Goal: Transaction & Acquisition: Purchase product/service

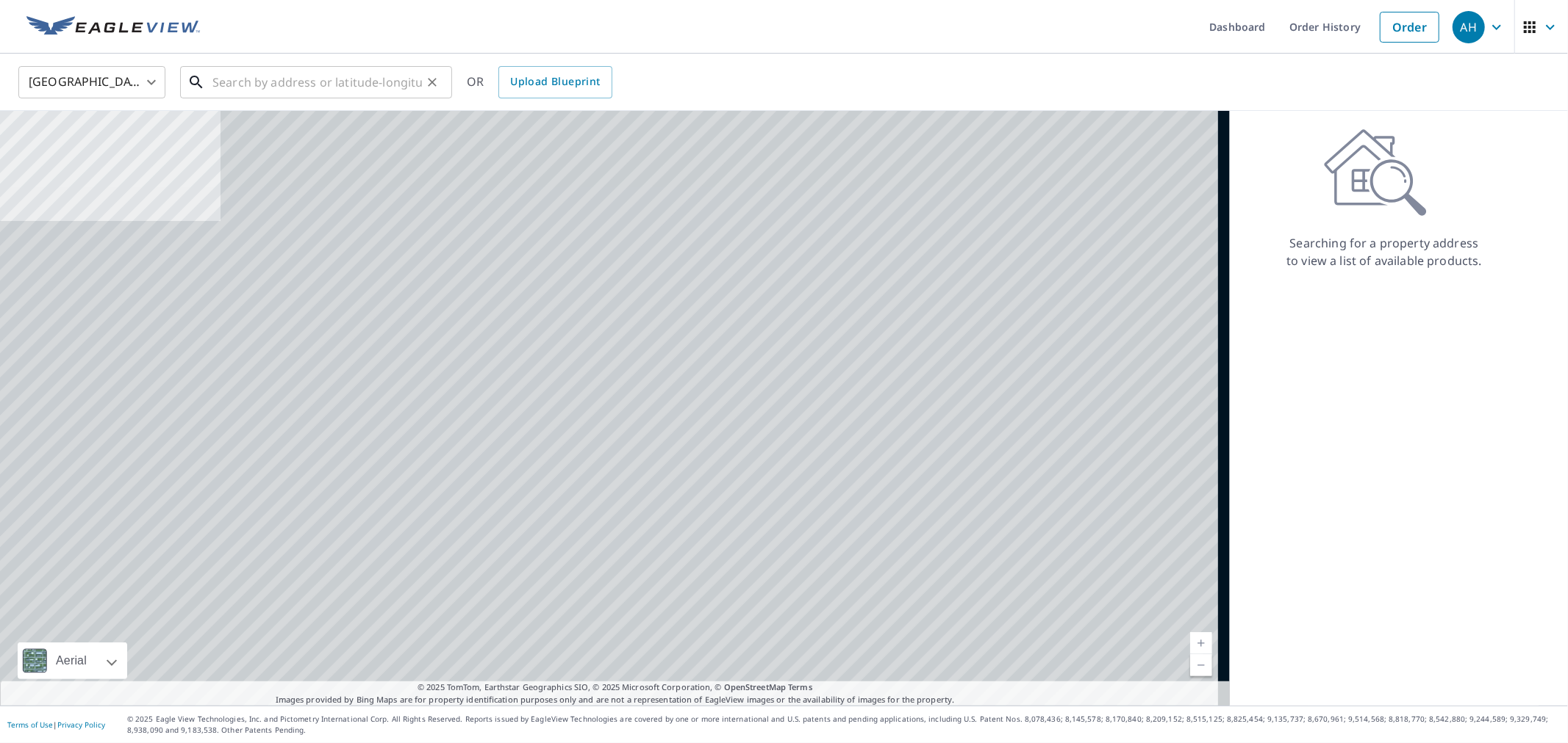
click at [297, 85] on input "text" at bounding box center [317, 82] width 209 height 41
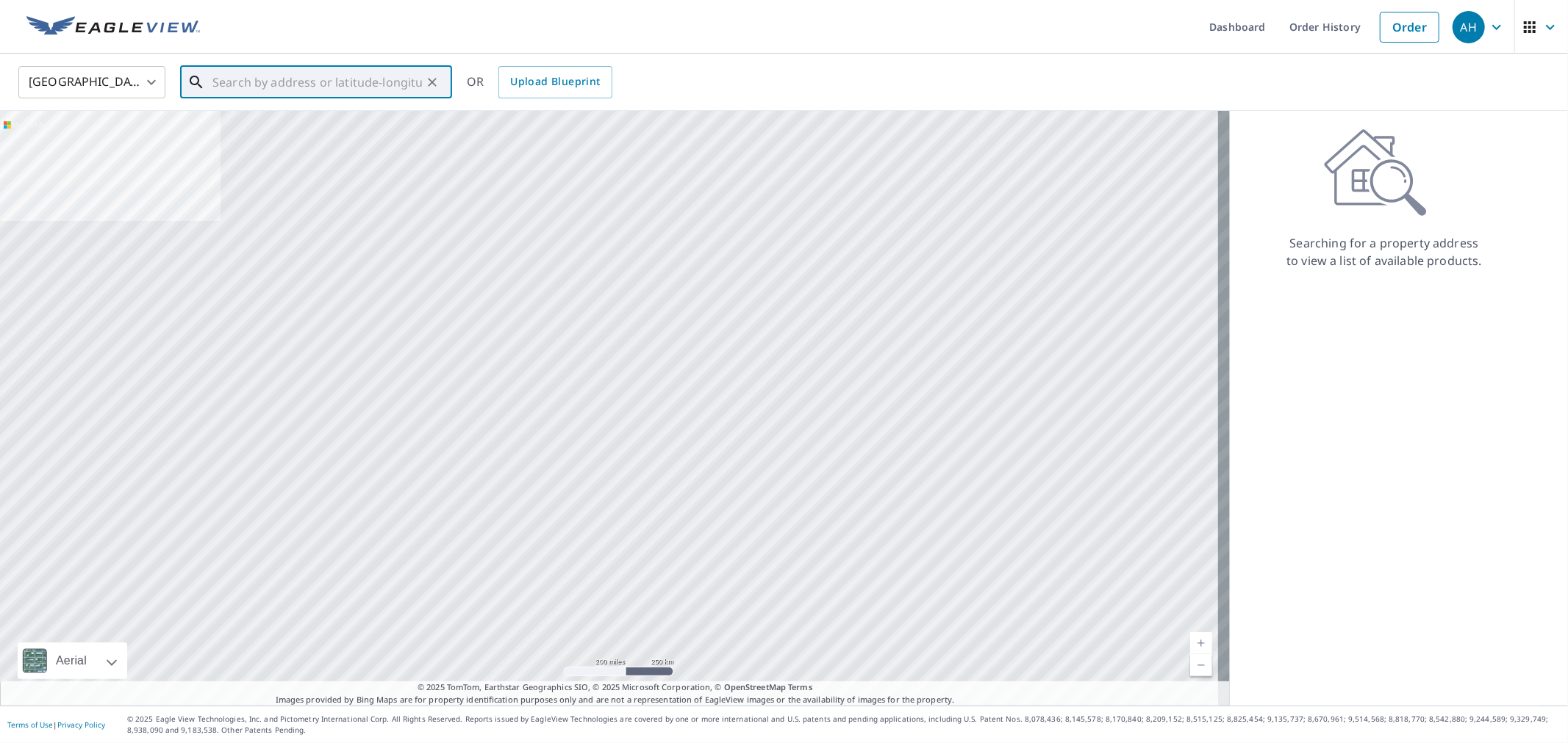
paste input "[STREET_ADDRESS][PERSON_NAME]"
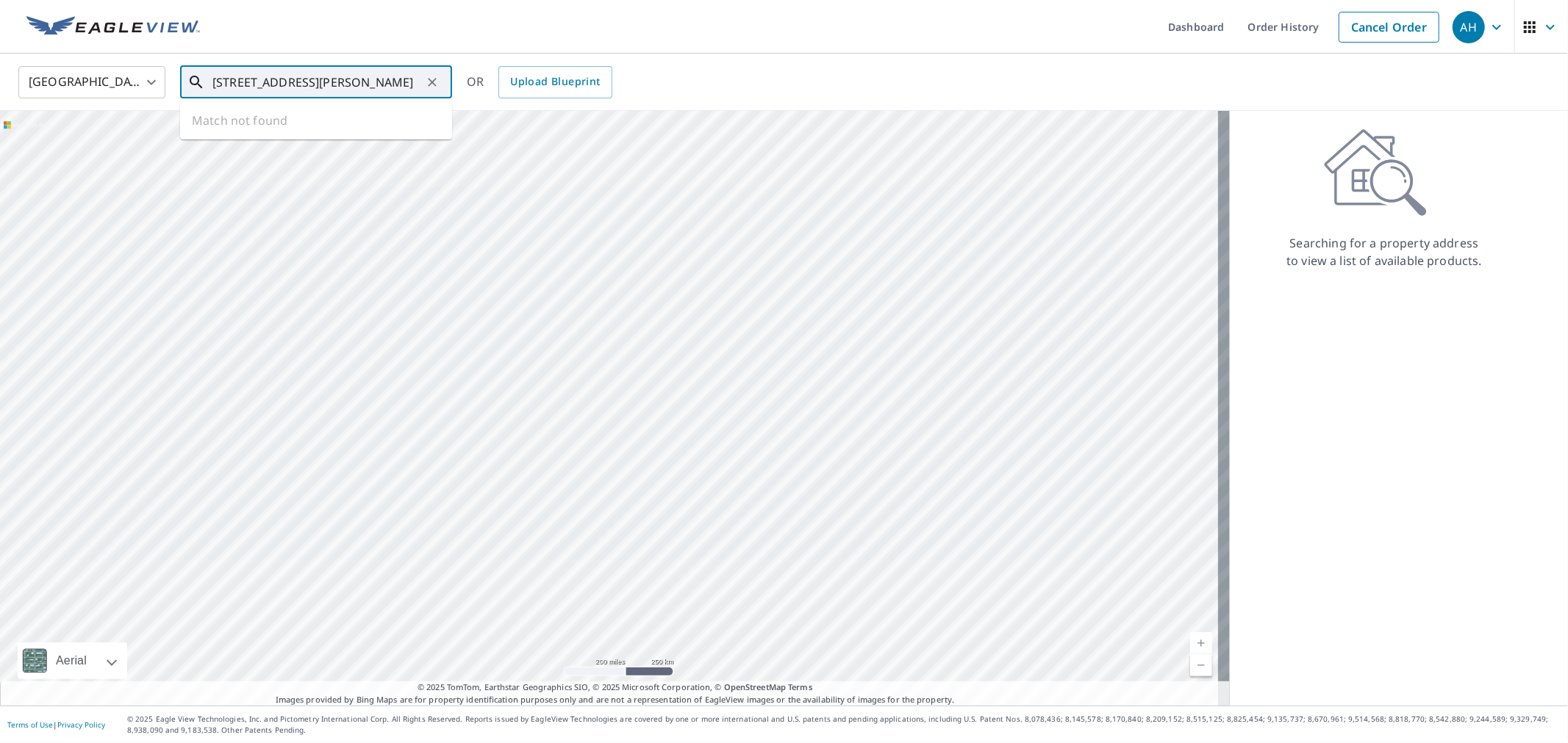
scroll to position [0, 40]
type input "[STREET_ADDRESS][PERSON_NAME]"
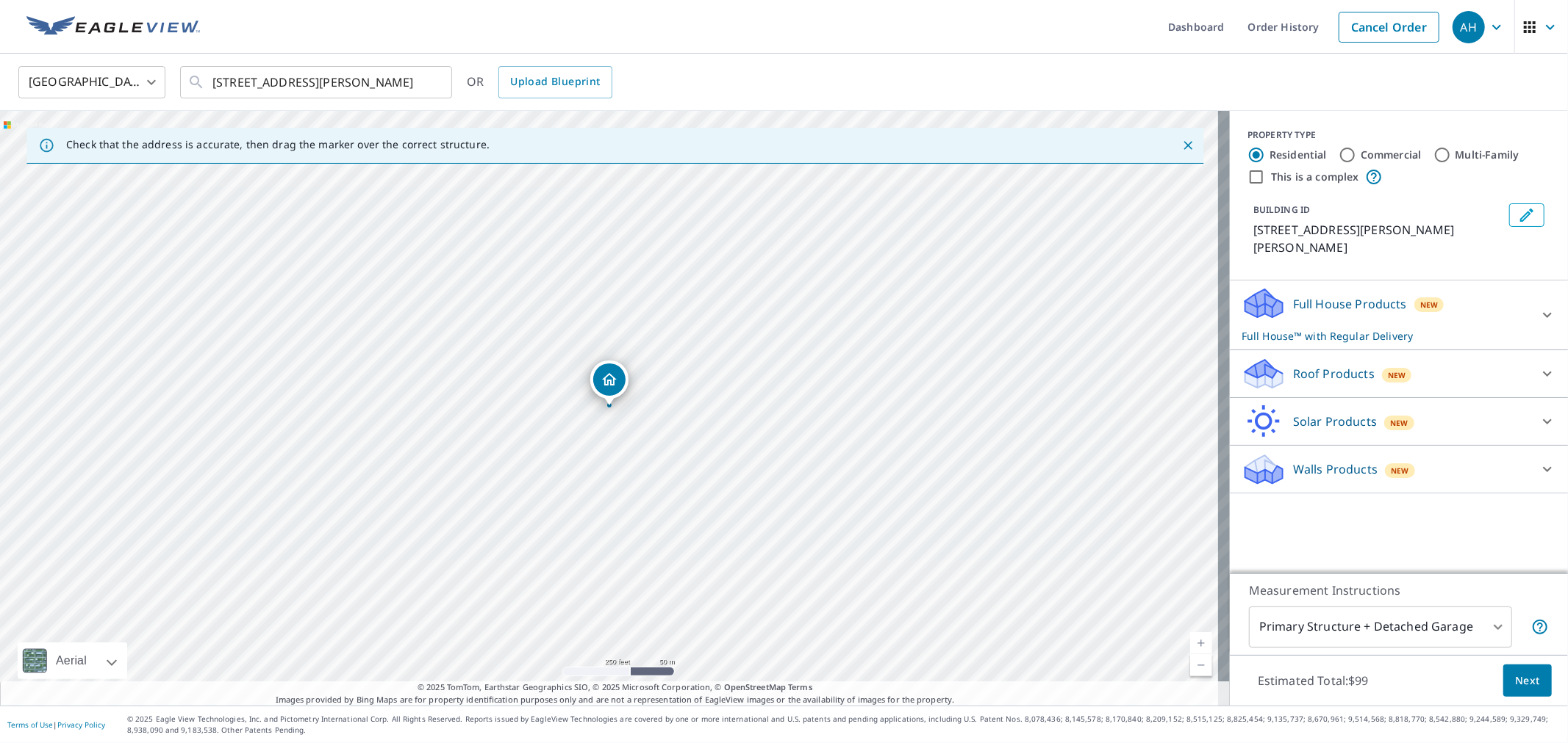
click at [1297, 365] on div "Roof Products New" at bounding box center [1384, 374] width 288 height 35
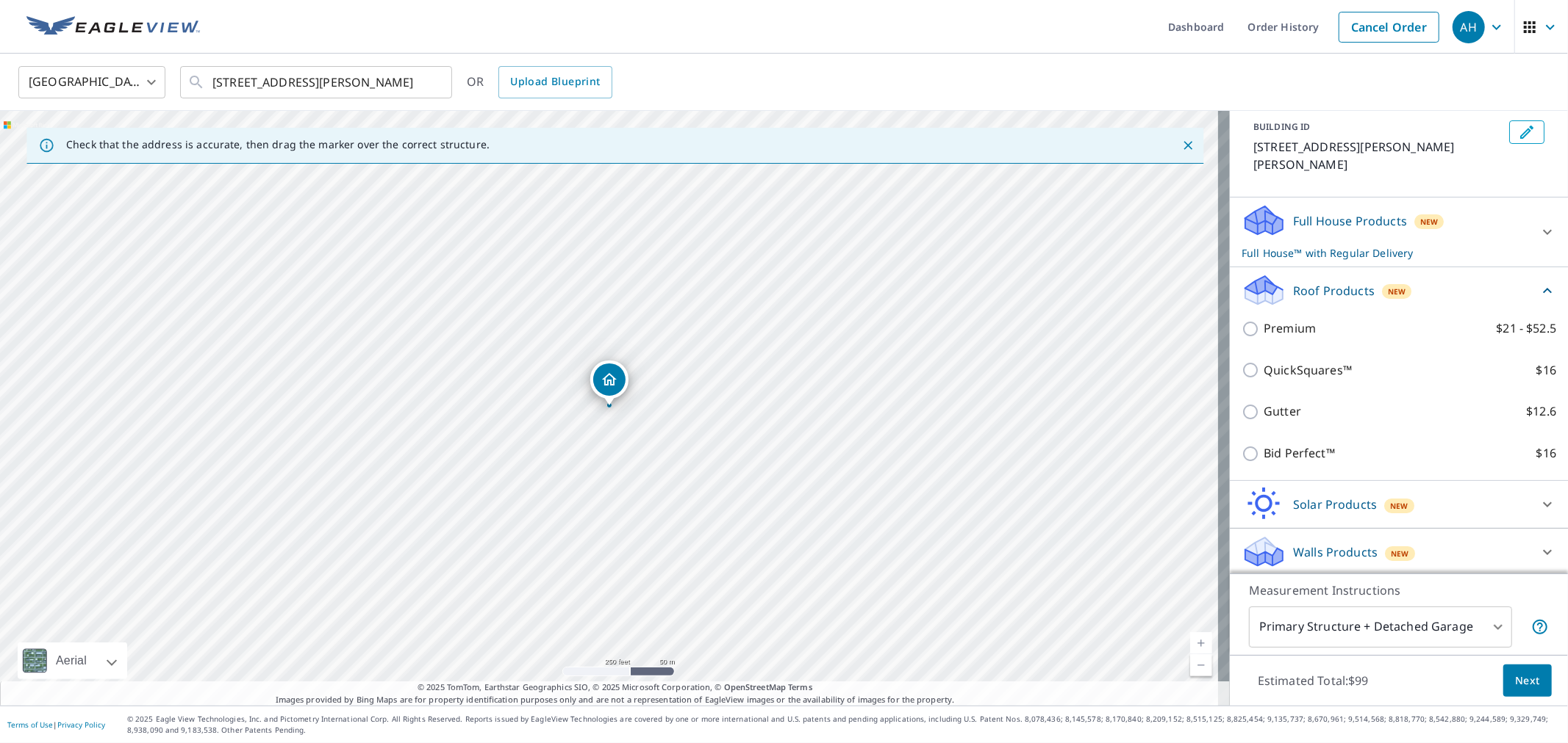
scroll to position [85, 0]
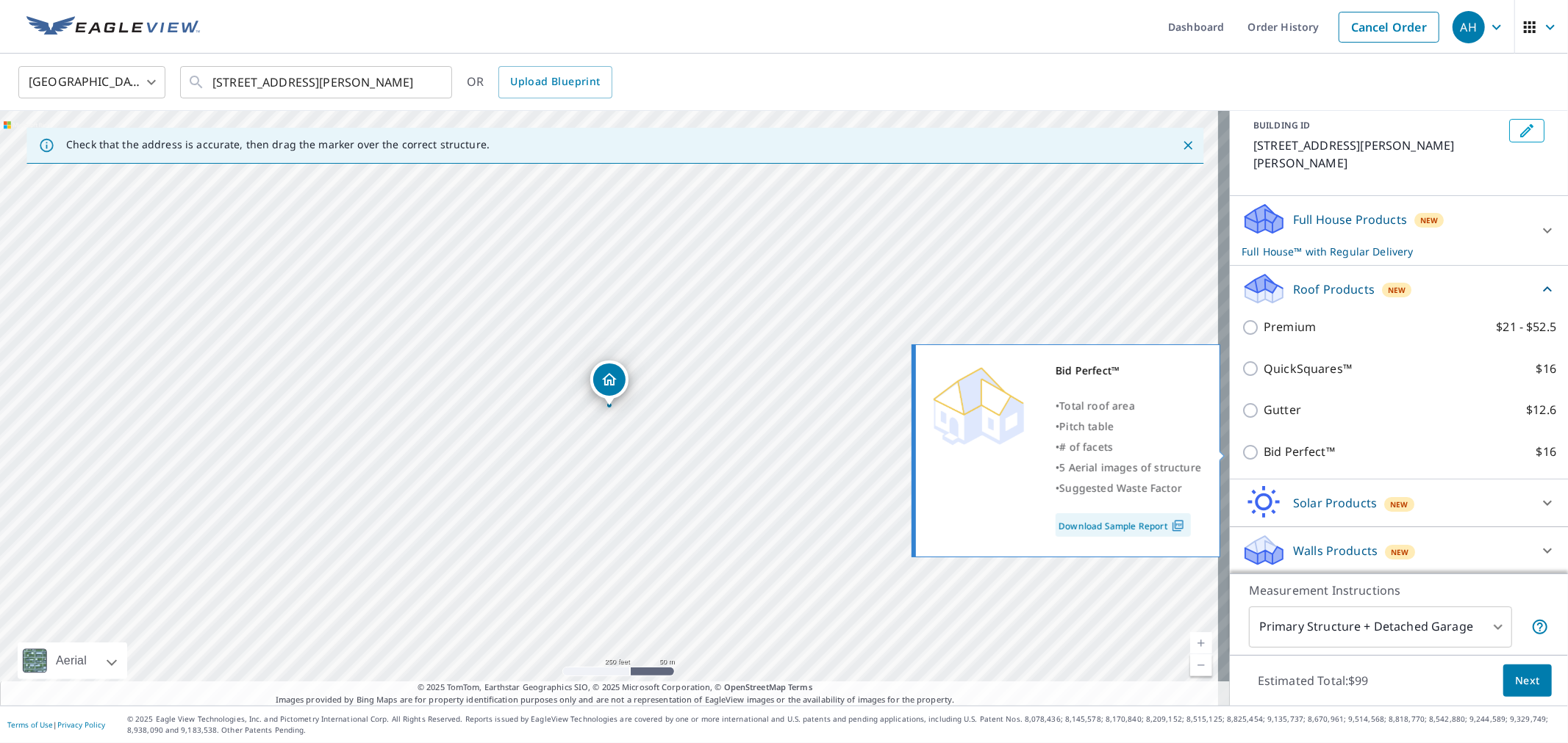
click at [1274, 450] on p "Bid Perfect™" at bounding box center [1300, 452] width 71 height 18
click at [1264, 450] on input "Bid Perfect™ $16" at bounding box center [1252, 452] width 22 height 17
checkbox input "true"
checkbox input "false"
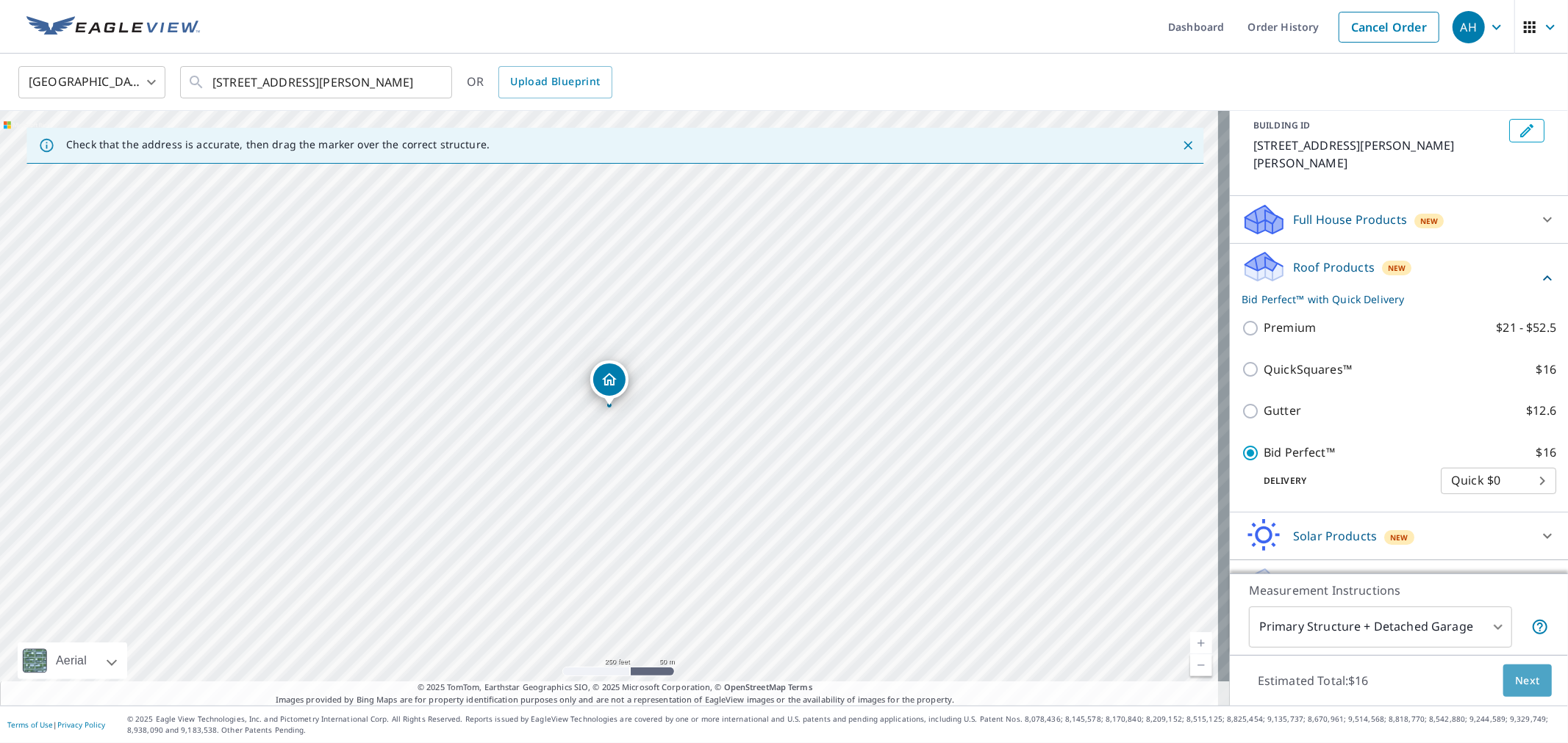
click at [1522, 680] on span "Next" at bounding box center [1527, 681] width 25 height 18
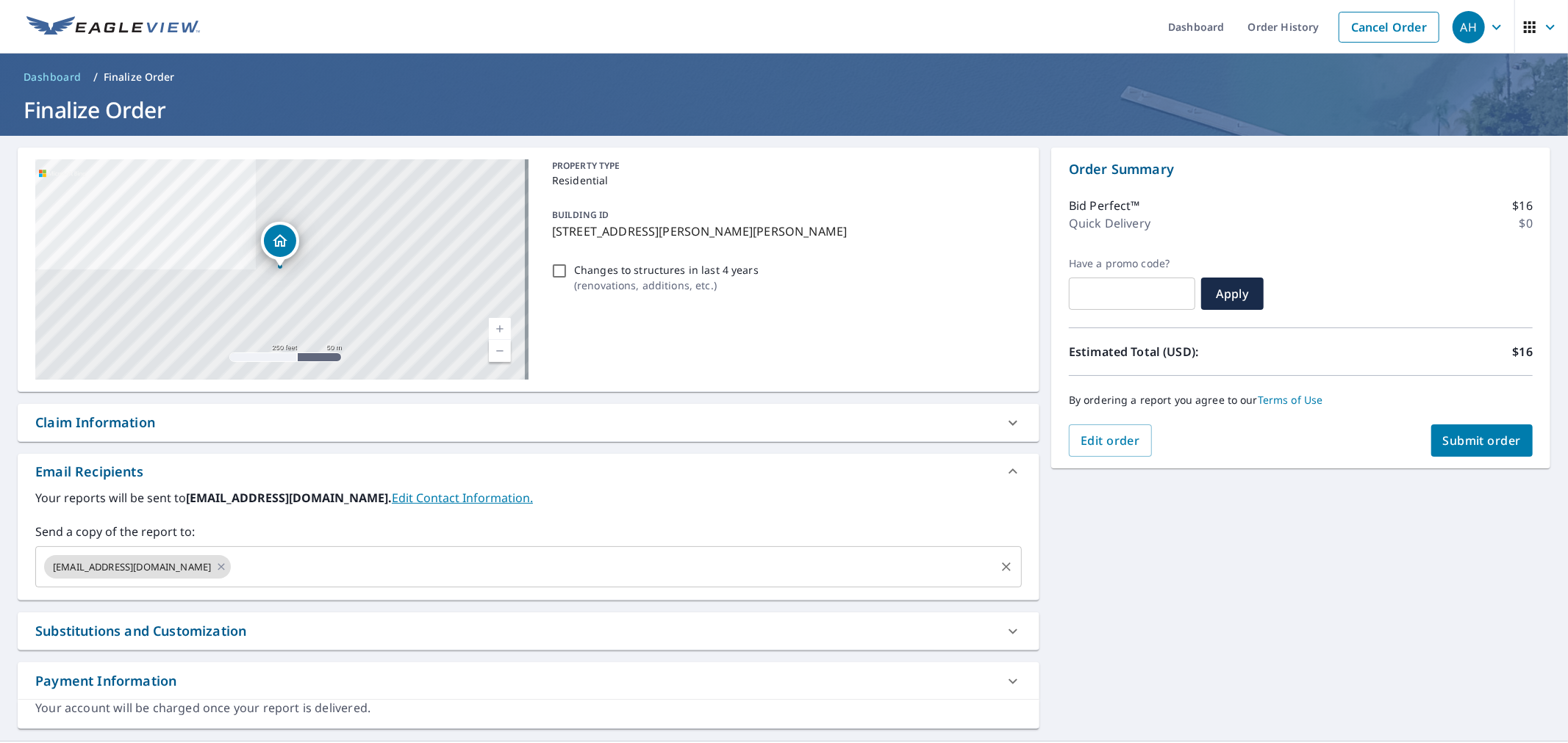
click at [233, 574] on input "text" at bounding box center [613, 567] width 760 height 28
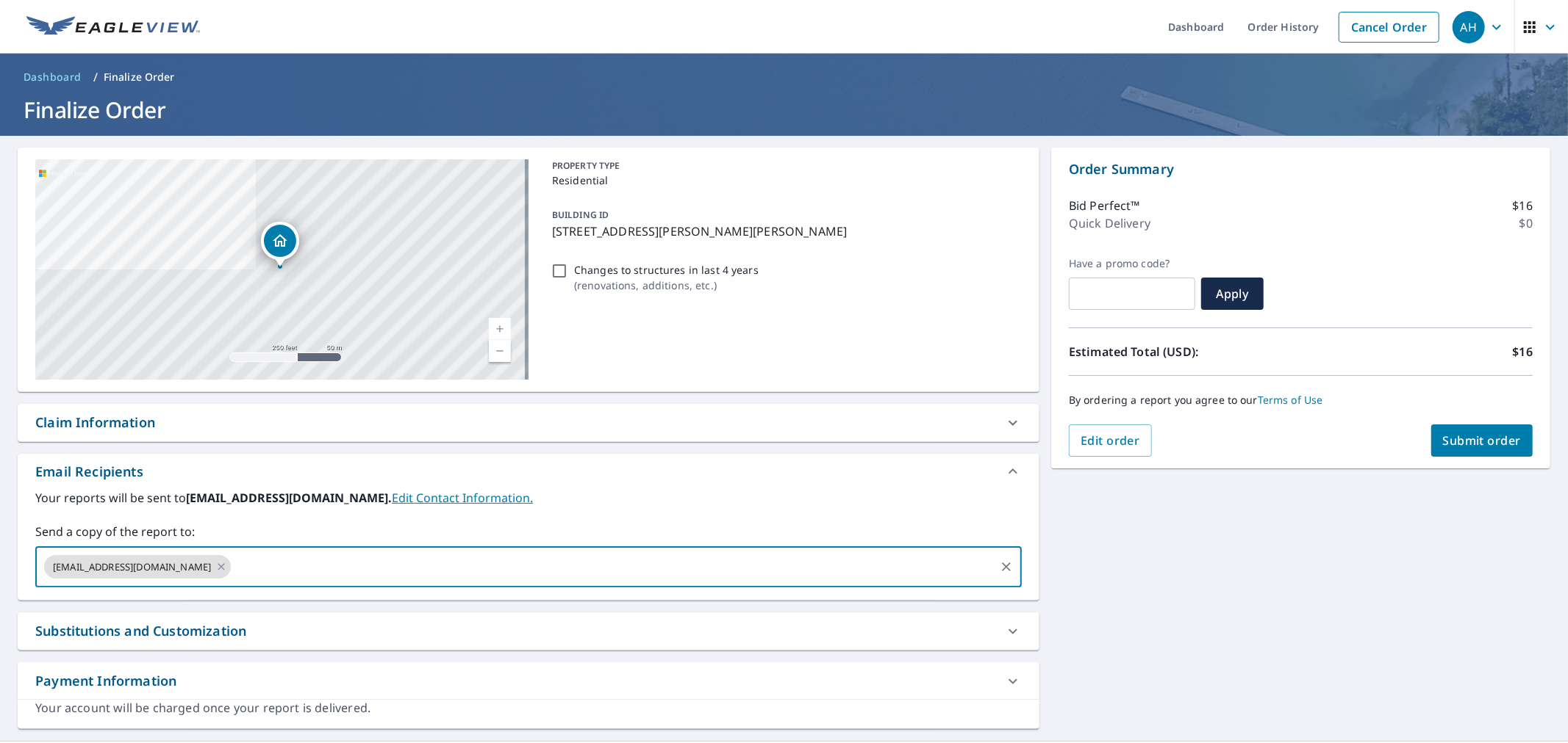
paste input "[PERSON_NAME][EMAIL_ADDRESS][DOMAIN_NAME]"
type input "[PERSON_NAME][EMAIL_ADDRESS][DOMAIN_NAME]"
click at [1445, 441] on span "Submit order" at bounding box center [1482, 441] width 79 height 16
checkbox input "true"
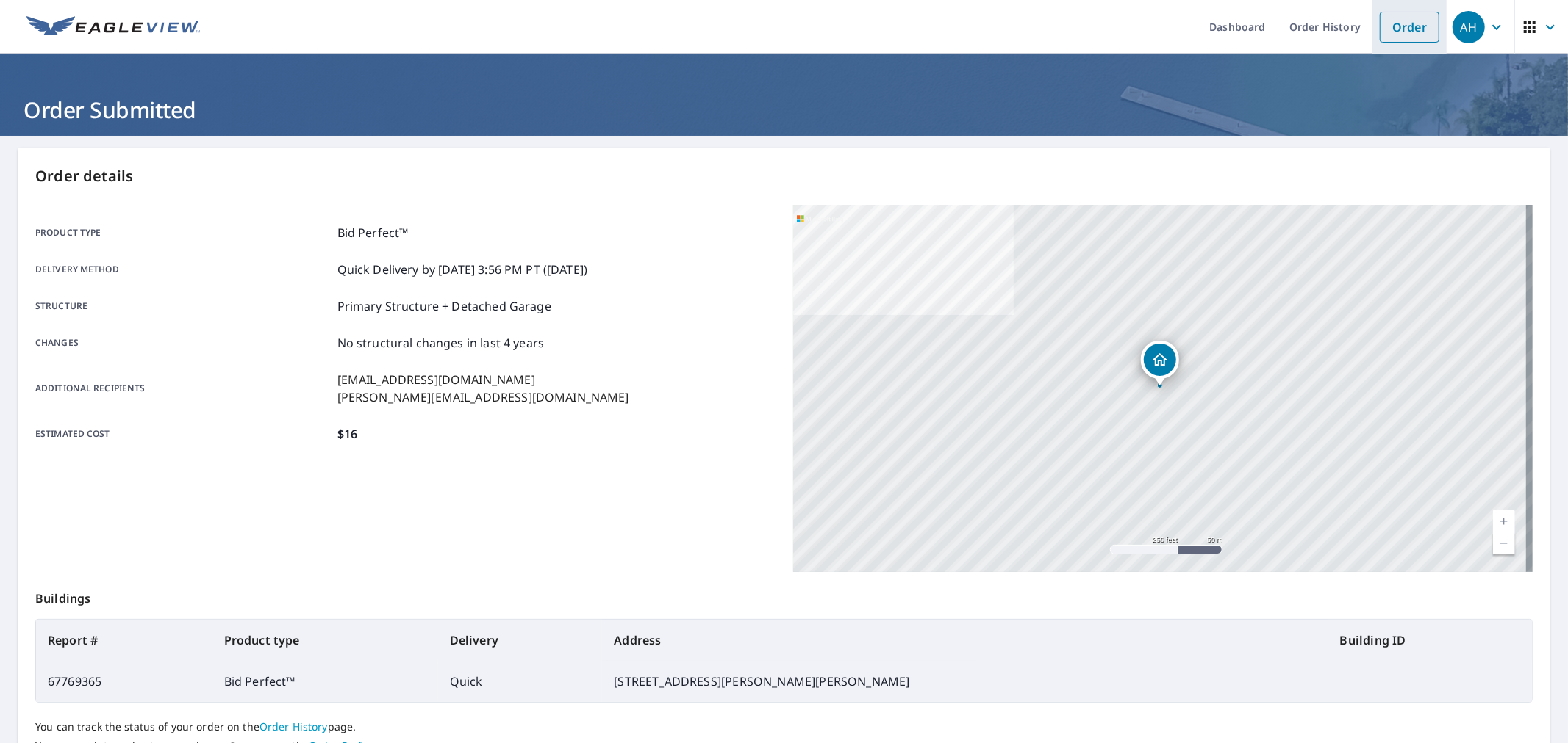
click at [1394, 25] on link "Order" at bounding box center [1409, 27] width 59 height 31
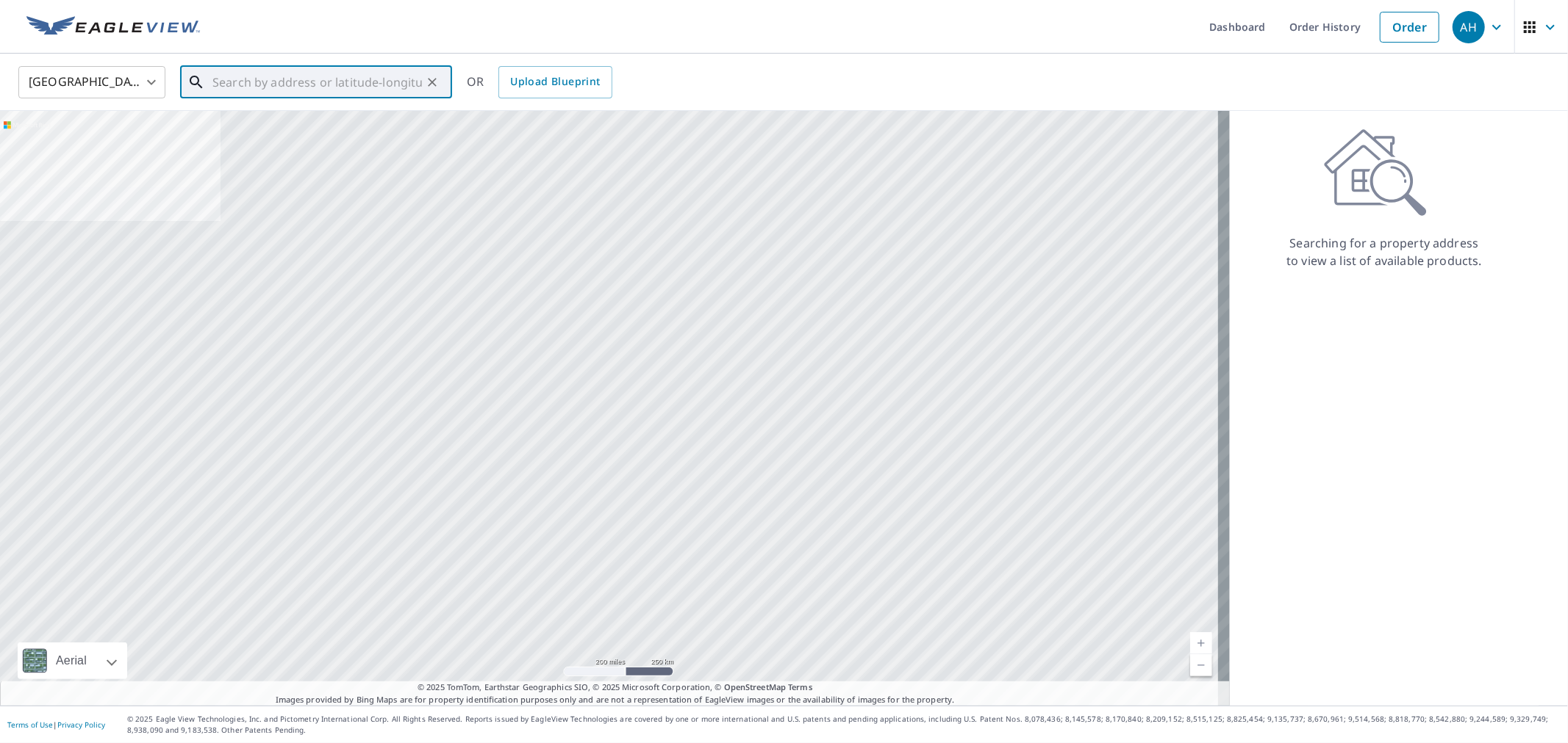
click at [247, 85] on input "text" at bounding box center [317, 82] width 209 height 41
paste input "[STREET_ADDRESS]"
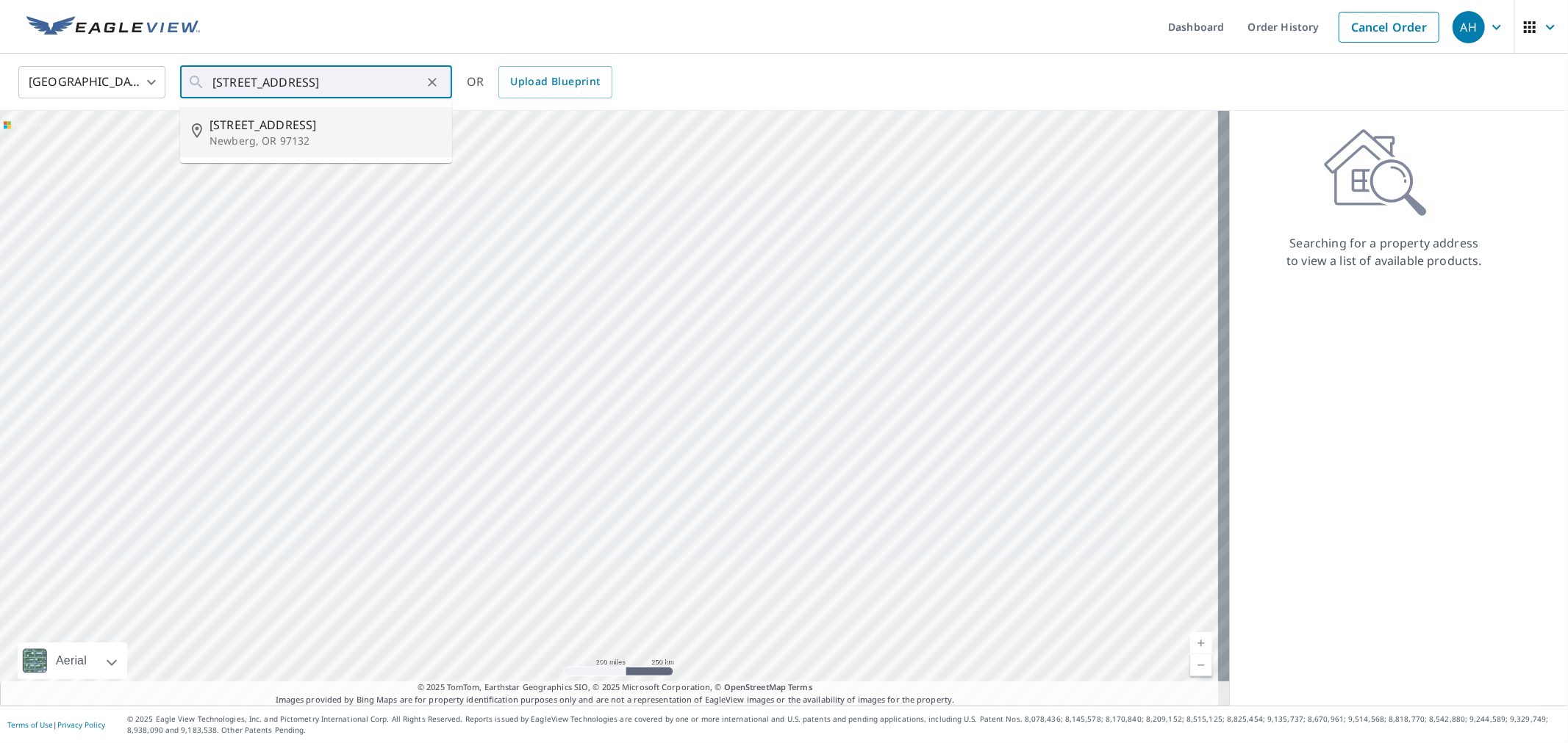
type input "[STREET_ADDRESS]"
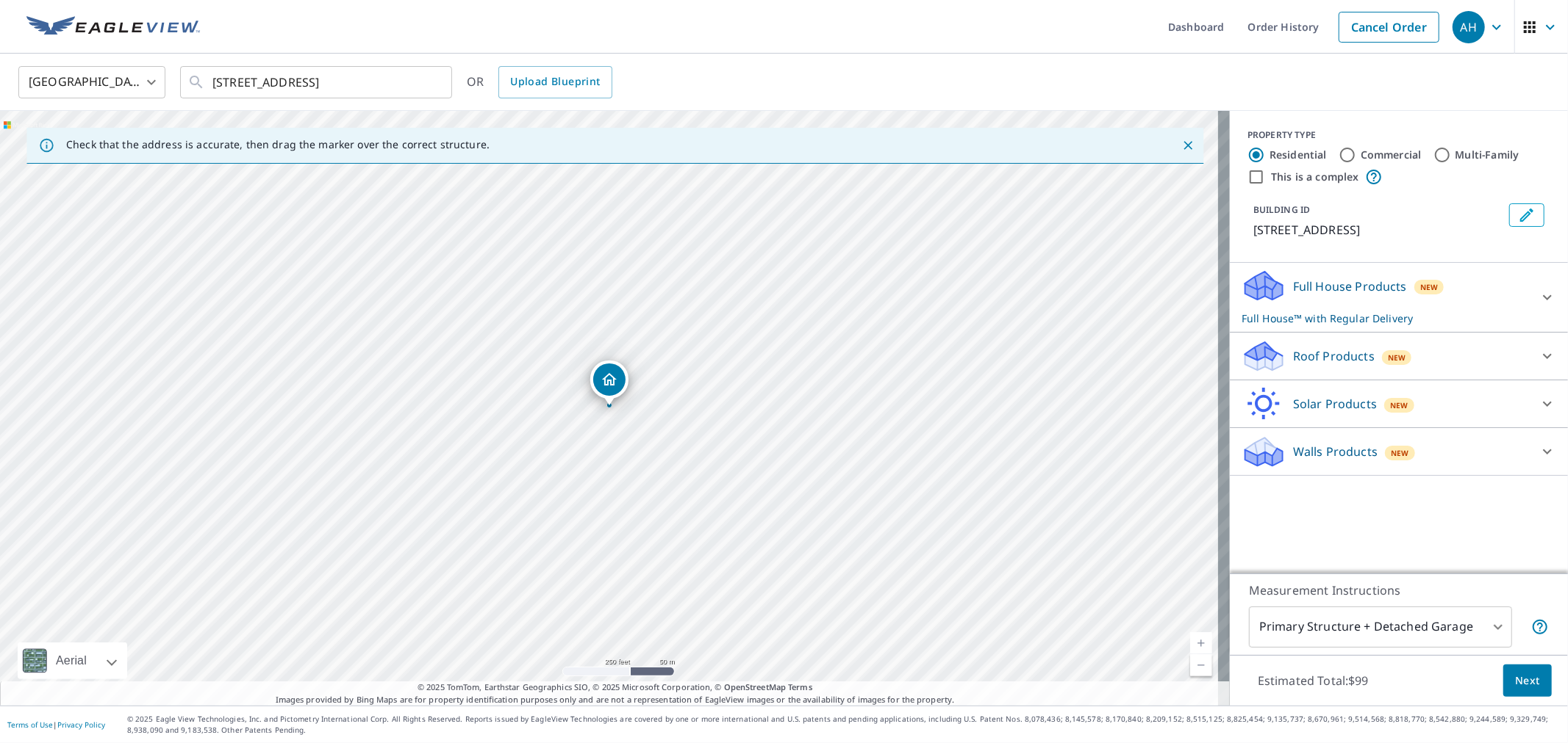
click at [1313, 348] on p "Roof Products" at bounding box center [1333, 356] width 81 height 17
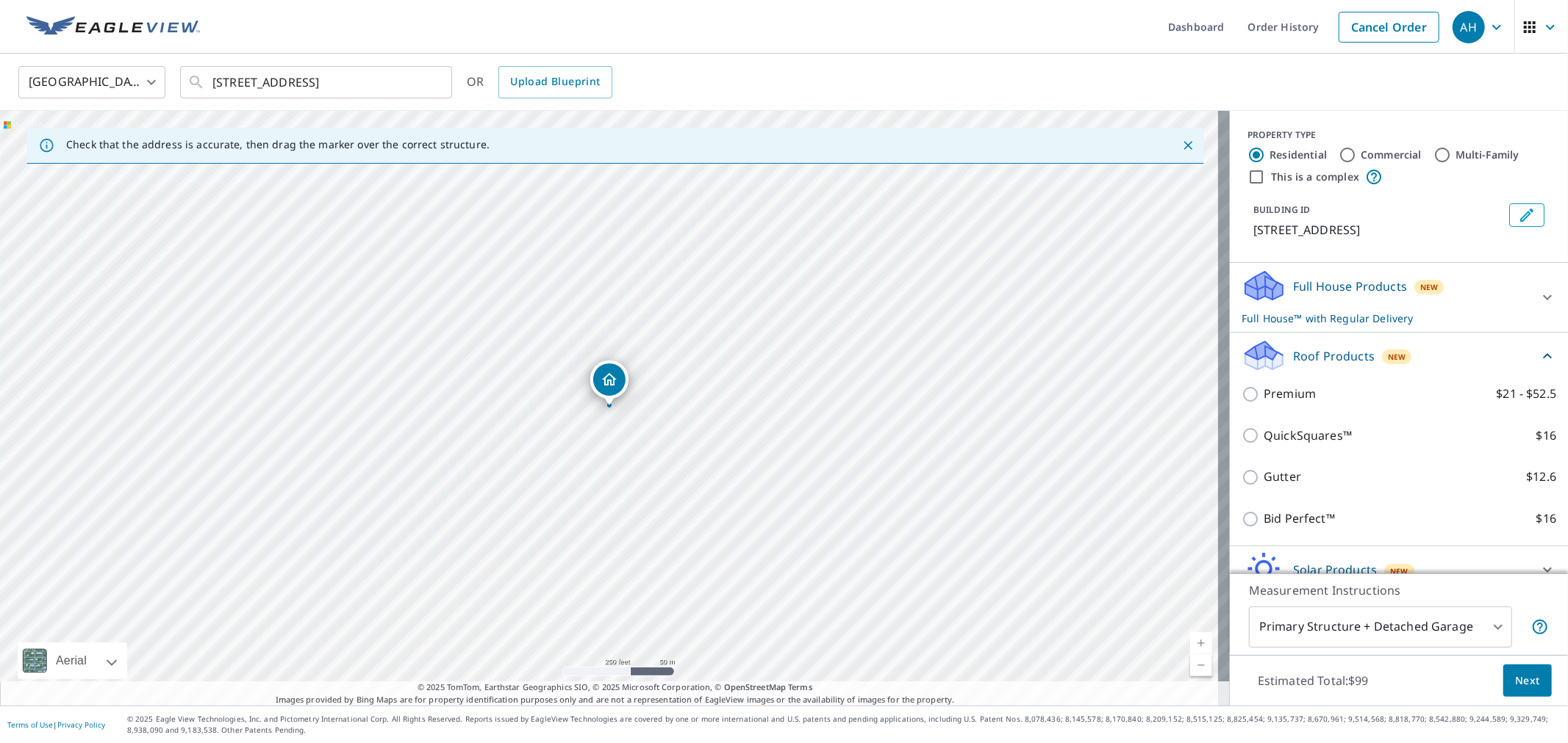
scroll to position [68, 0]
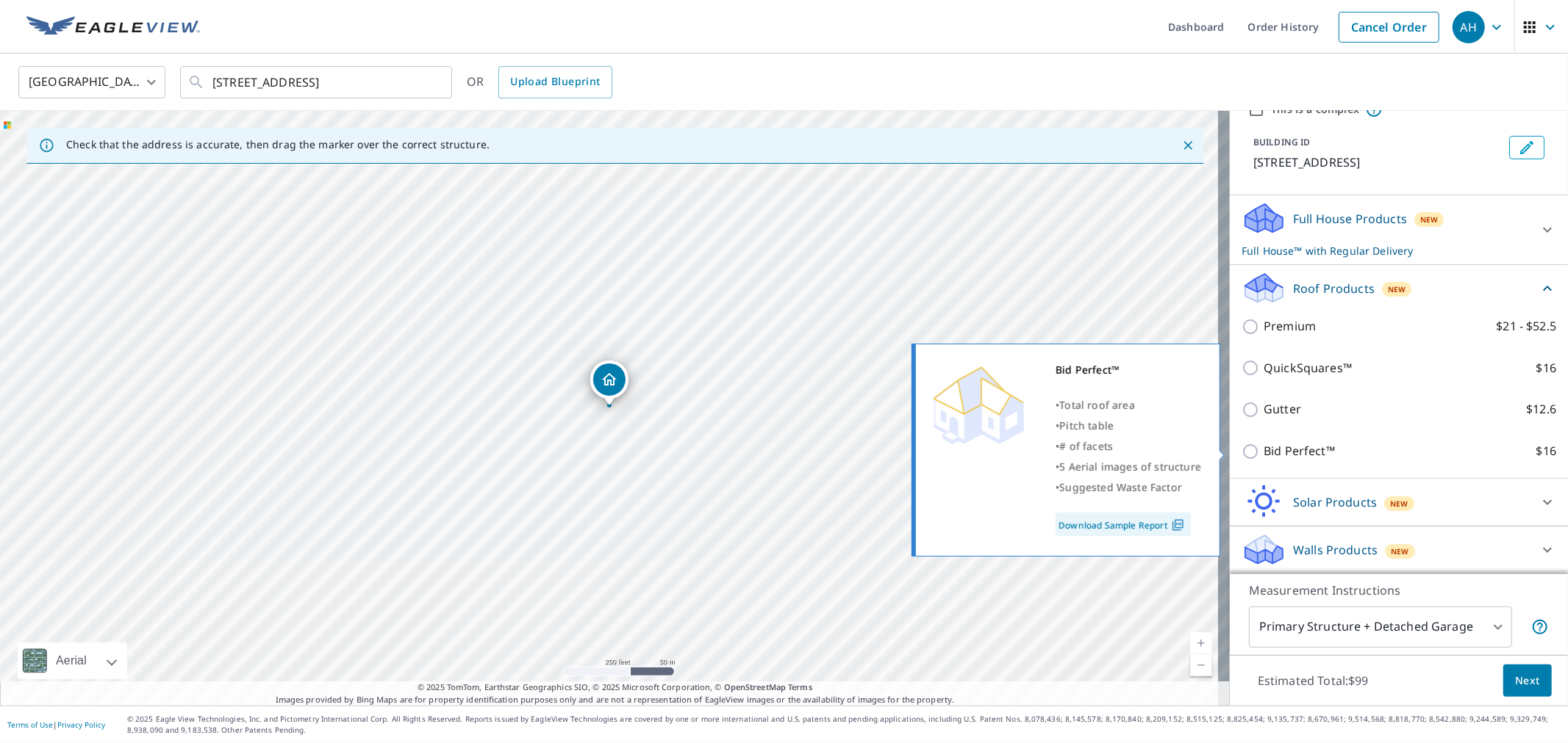
click at [1249, 450] on input "Bid Perfect™ $16" at bounding box center [1252, 451] width 22 height 17
checkbox input "true"
checkbox input "false"
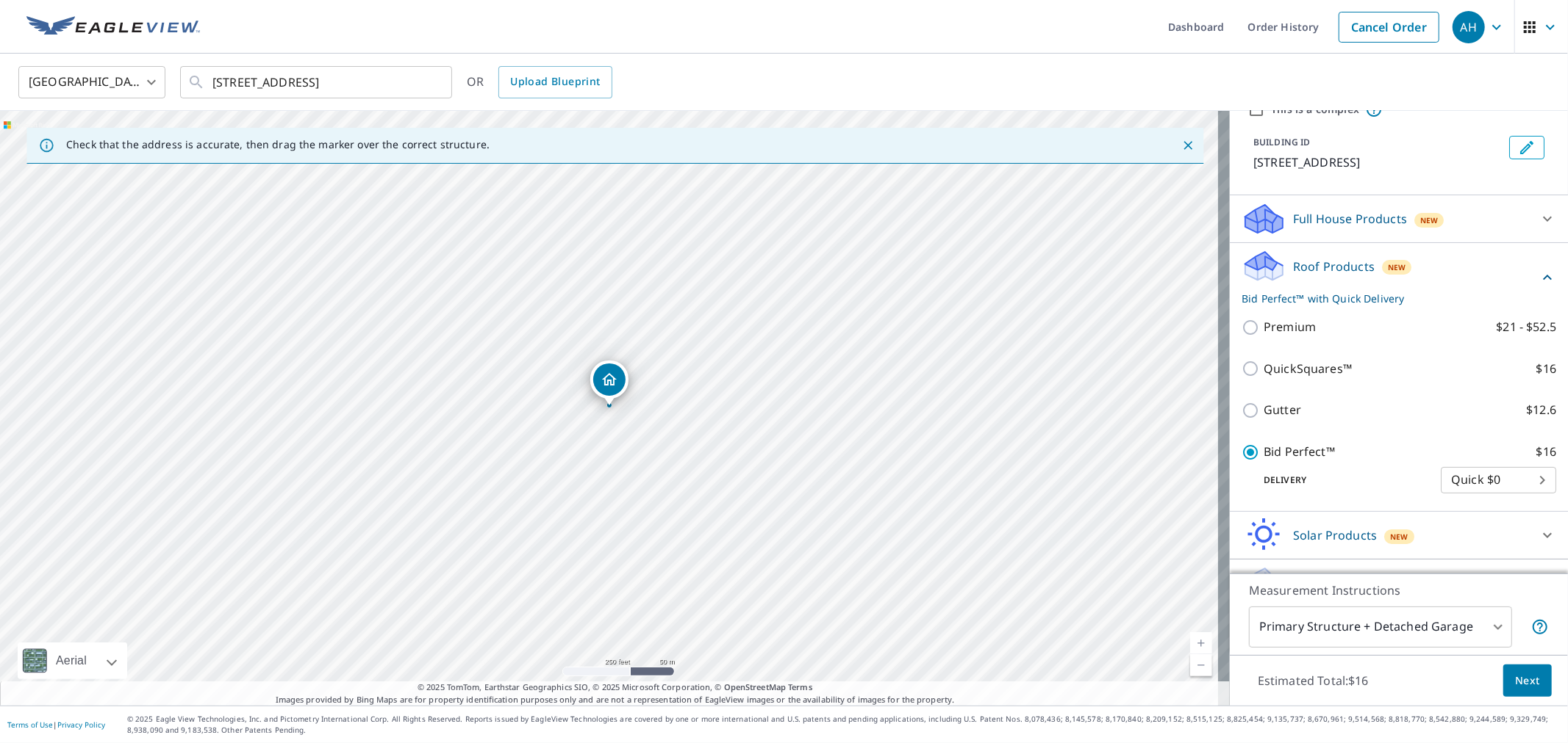
click at [1515, 681] on span "Next" at bounding box center [1527, 681] width 25 height 18
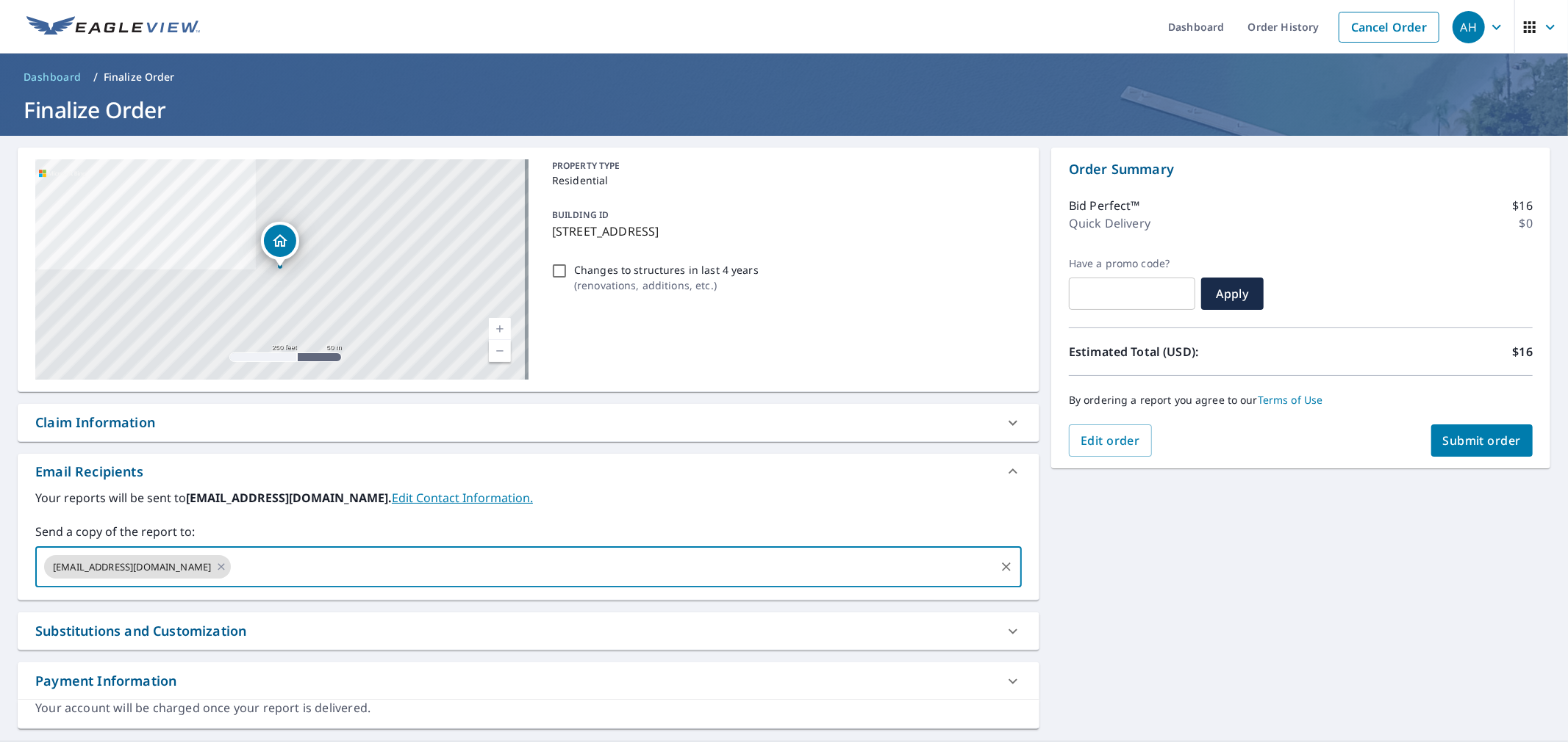
click at [289, 573] on input "text" at bounding box center [613, 567] width 760 height 28
paste input "[PERSON_NAME][EMAIL_ADDRESS][DOMAIN_NAME]"
type input "[PERSON_NAME][EMAIL_ADDRESS][DOMAIN_NAME]"
click at [1453, 442] on span "Submit order" at bounding box center [1482, 441] width 79 height 16
checkbox input "true"
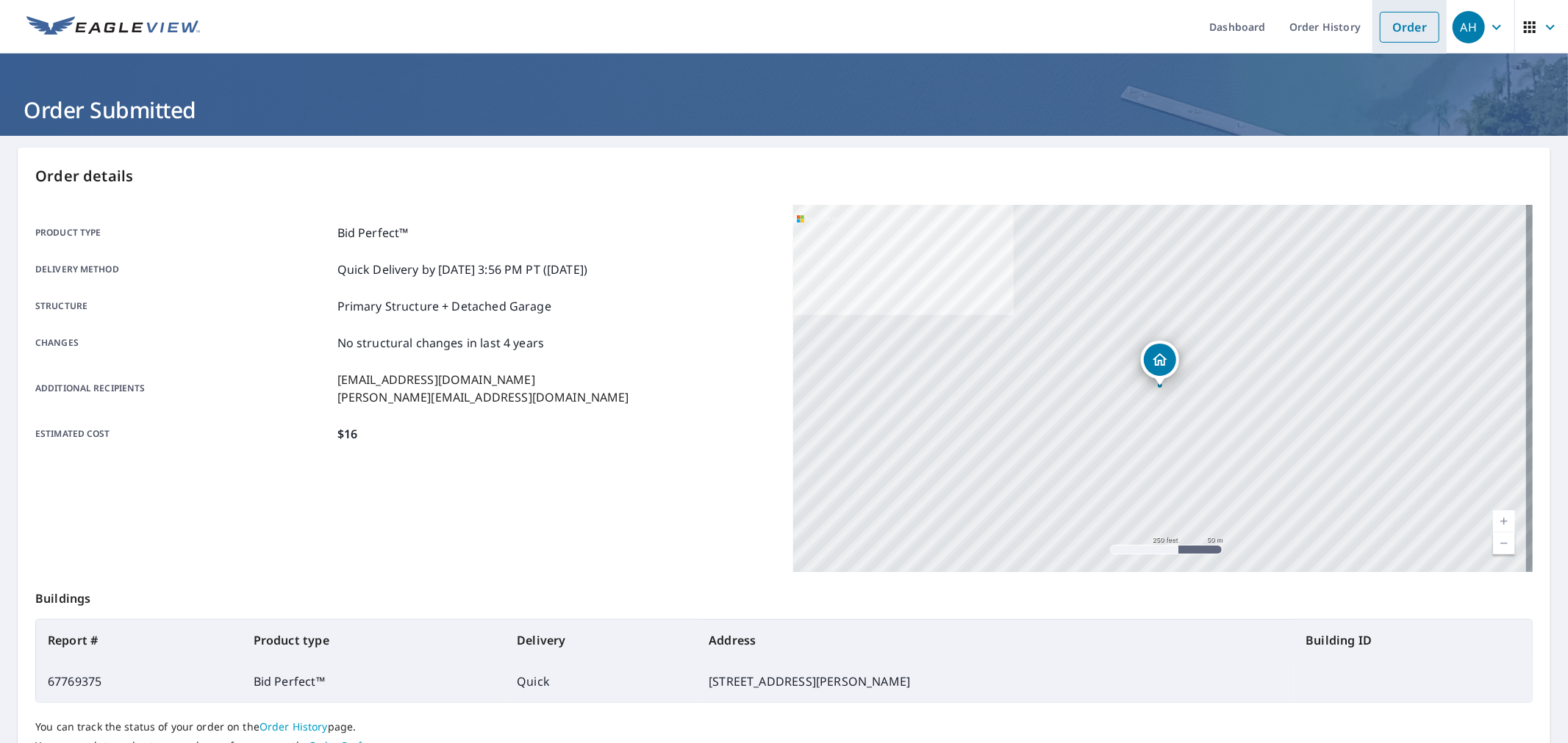
drag, startPoint x: 1397, startPoint y: 28, endPoint x: 1373, endPoint y: 42, distance: 27.8
click at [1397, 28] on link "Order" at bounding box center [1409, 27] width 59 height 31
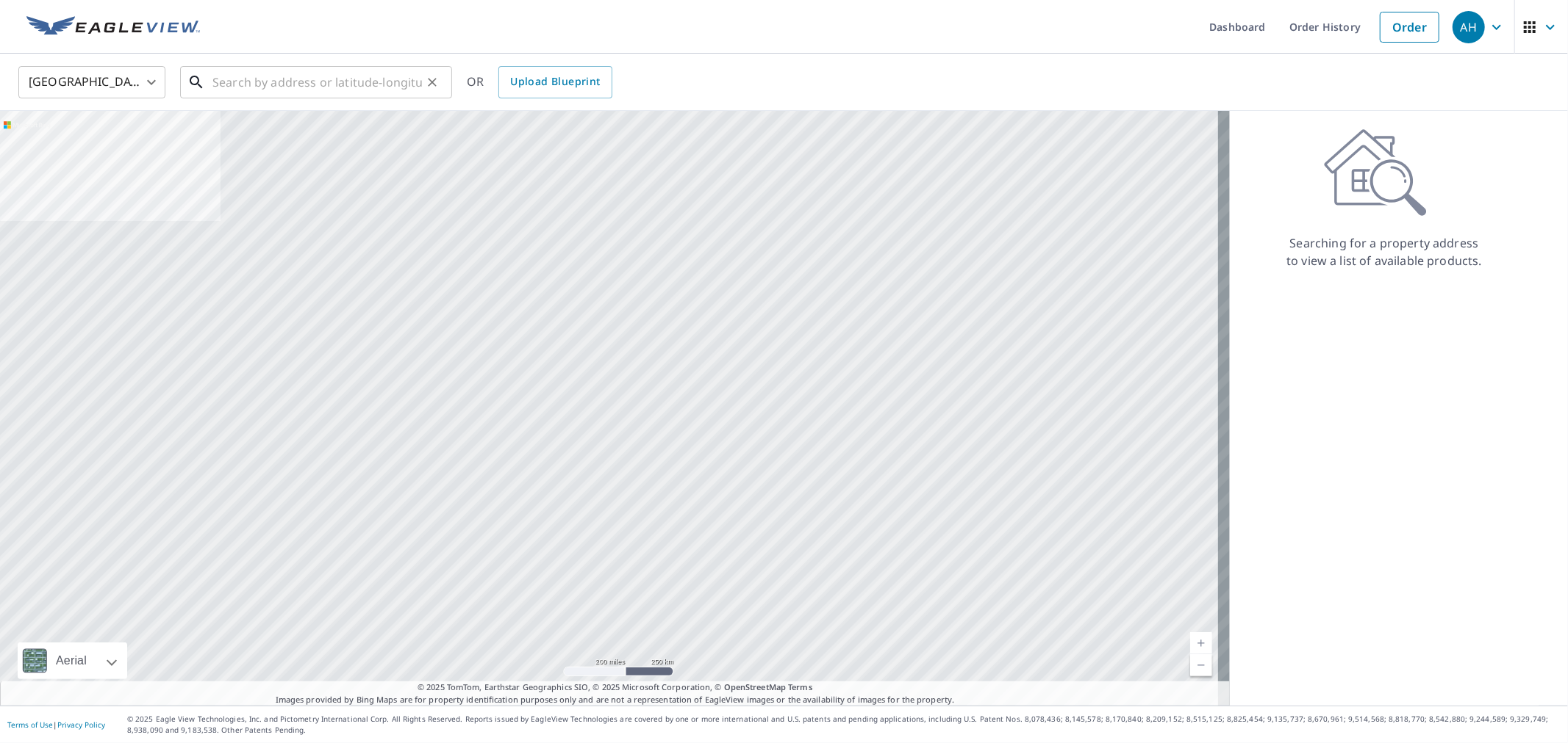
click at [296, 89] on input "text" at bounding box center [317, 82] width 209 height 41
paste input "[STREET_ADDRESS]"
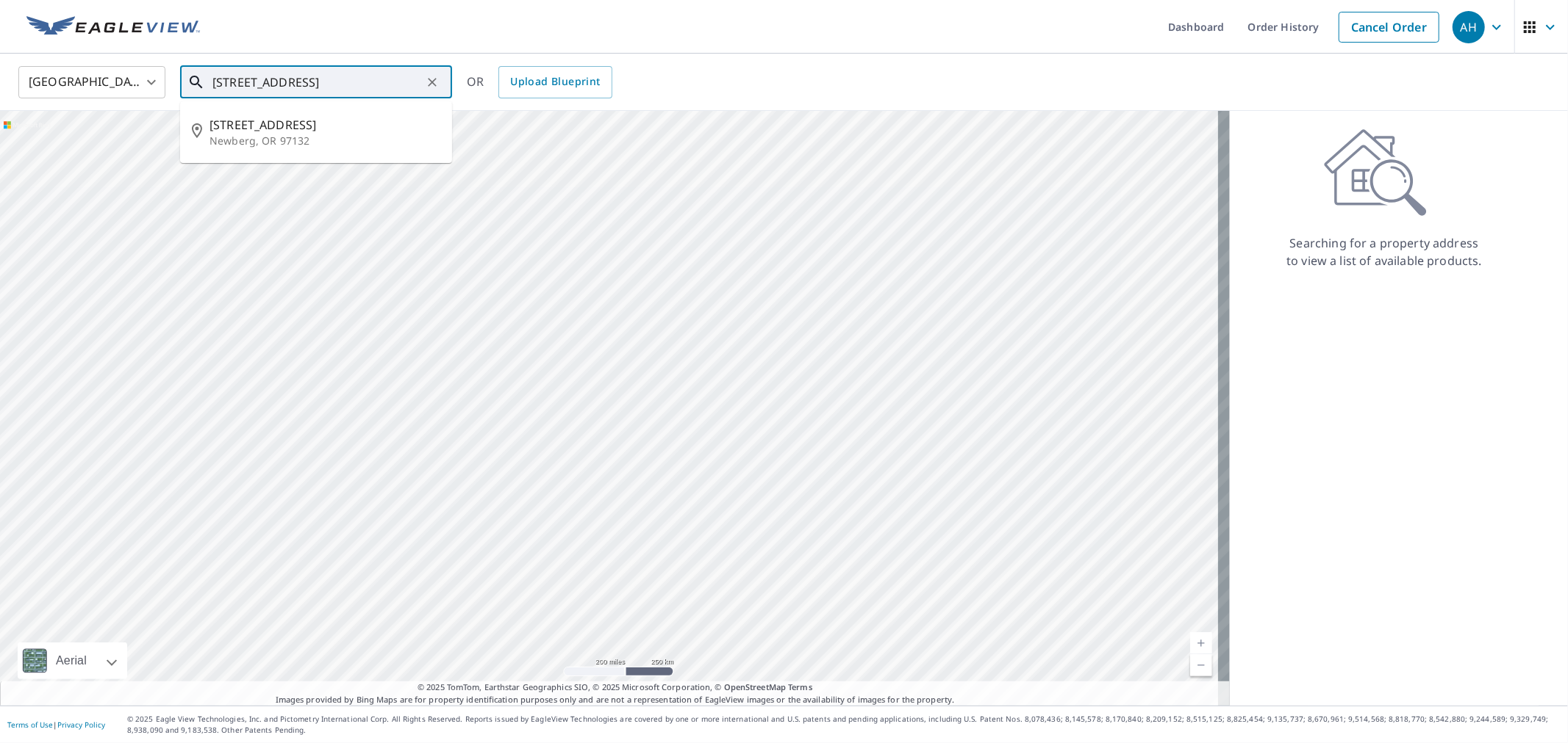
type input "[STREET_ADDRESS]"
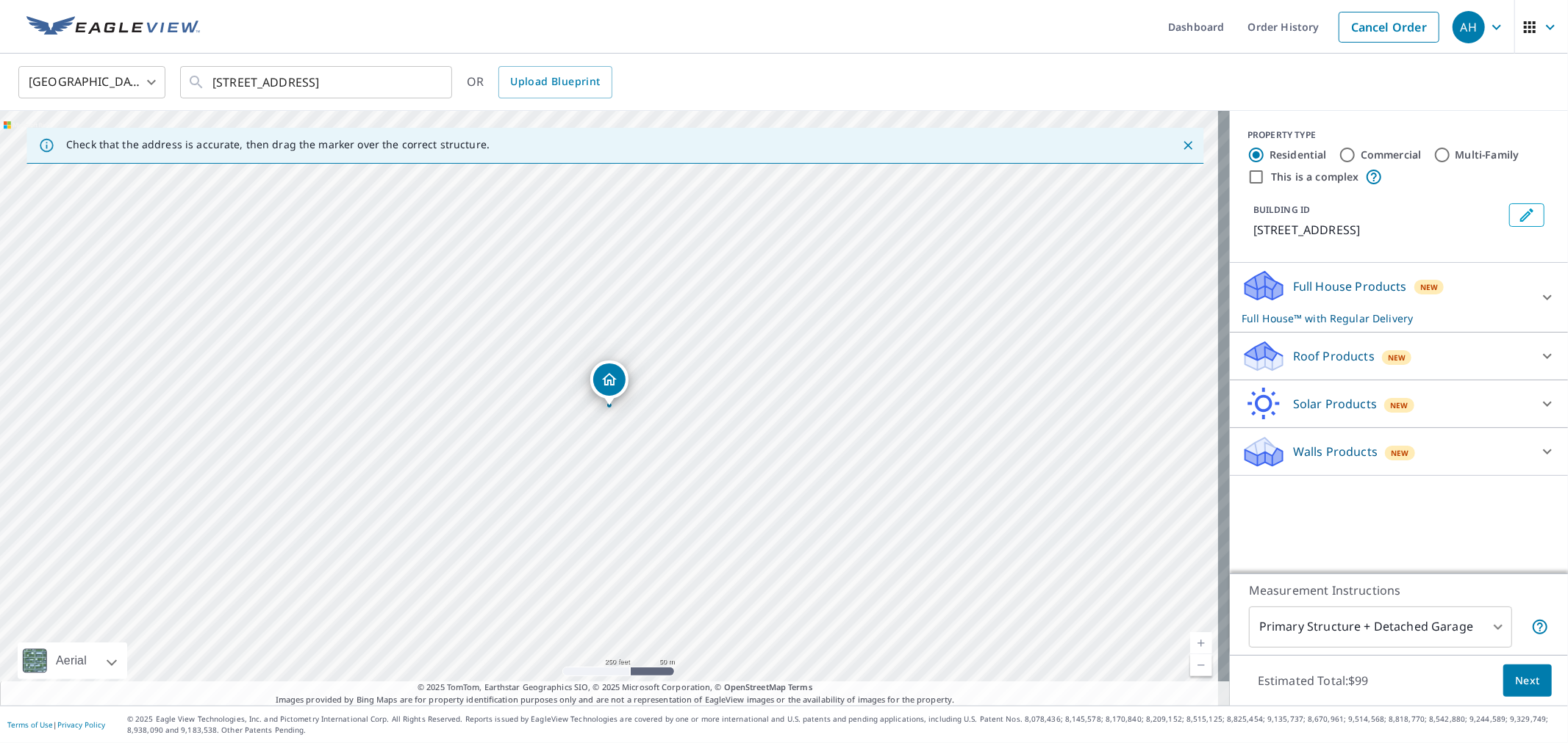
click at [1302, 350] on p "Roof Products" at bounding box center [1333, 356] width 81 height 17
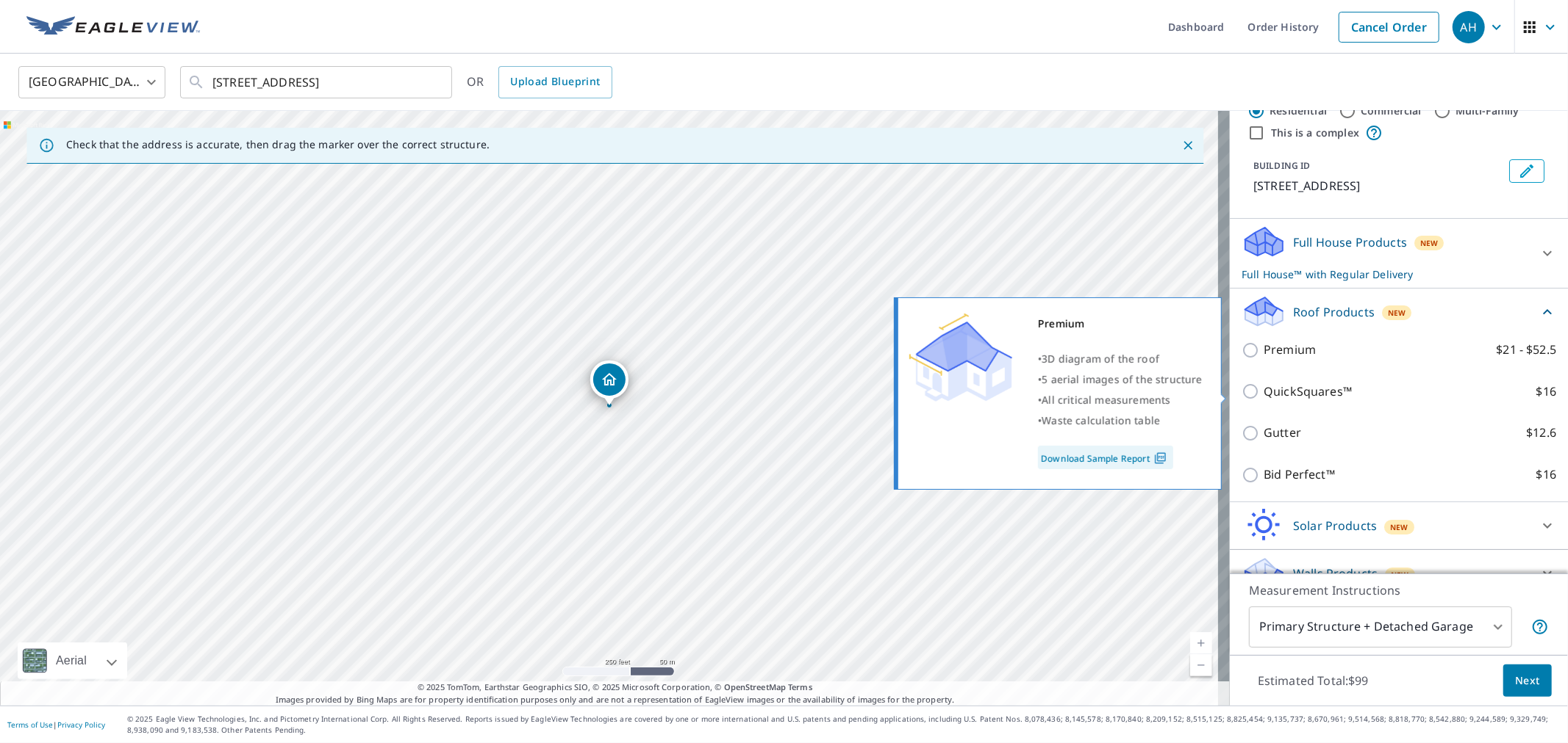
scroll to position [68, 0]
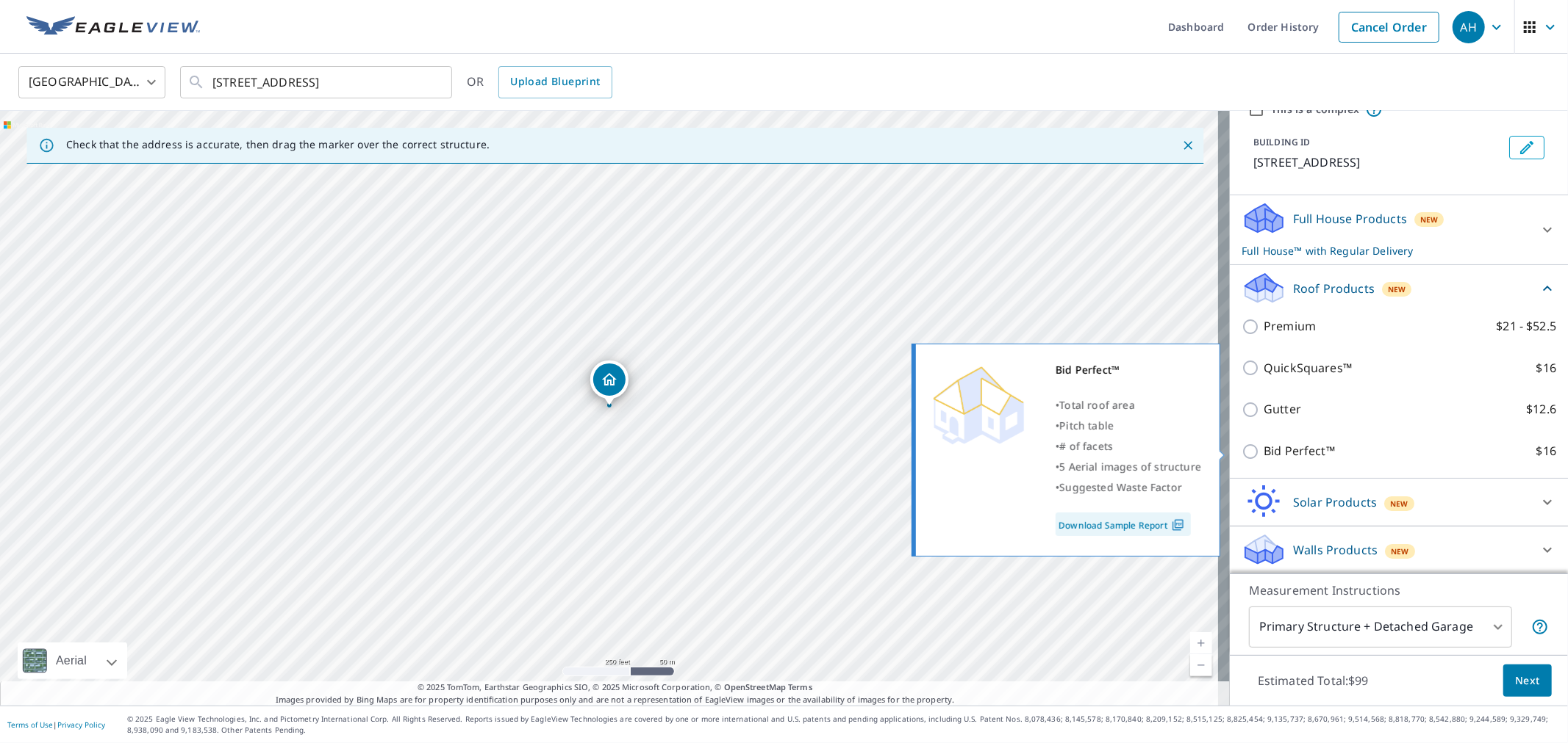
drag, startPoint x: 1294, startPoint y: 445, endPoint x: 1314, endPoint y: 468, distance: 30.5
click at [1294, 445] on p "Bid Perfect™" at bounding box center [1300, 452] width 71 height 18
click at [1241, 448] on input "Bid Perfect™ $16" at bounding box center [1252, 451] width 22 height 17
checkbox input "true"
checkbox input "false"
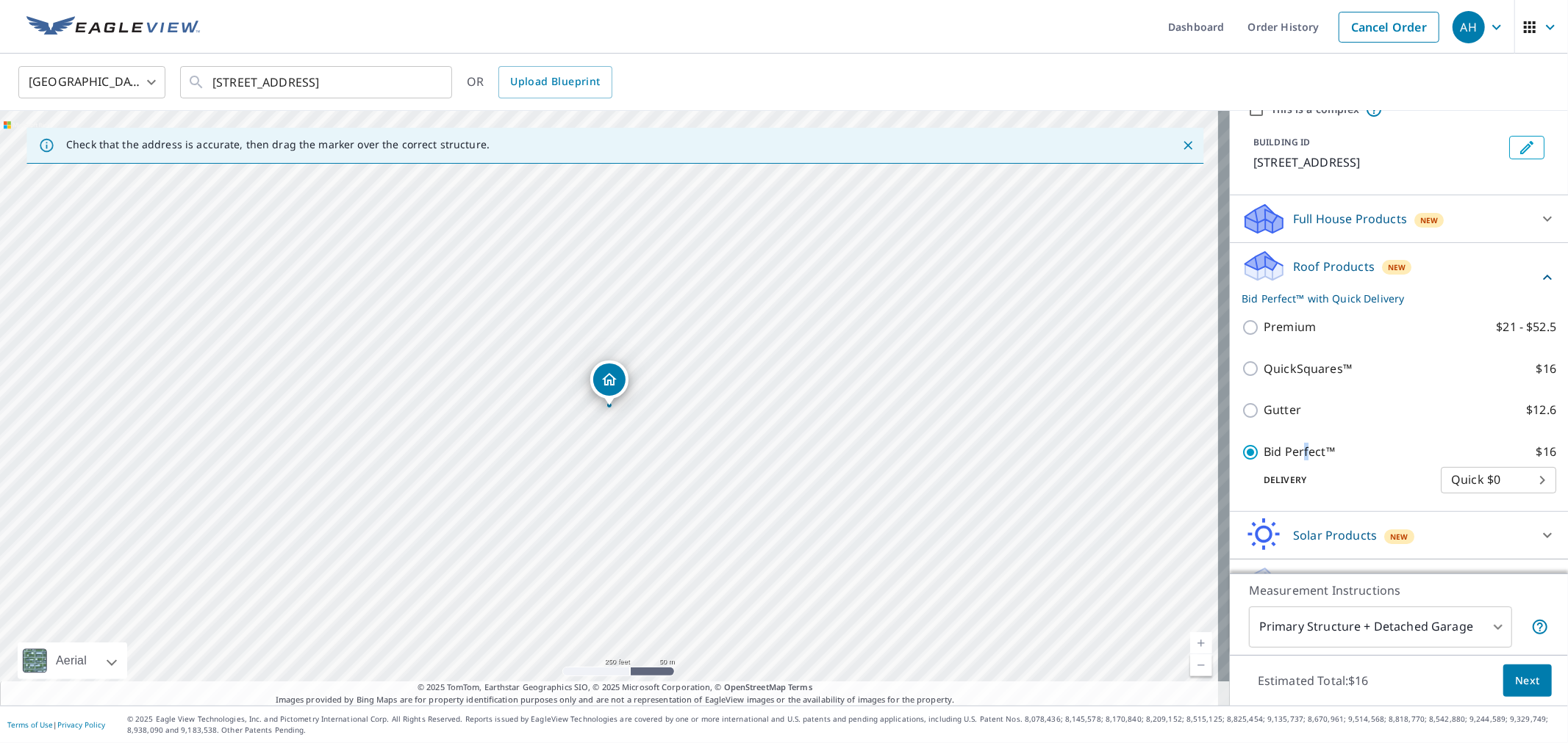
click at [1515, 683] on span "Next" at bounding box center [1527, 681] width 25 height 18
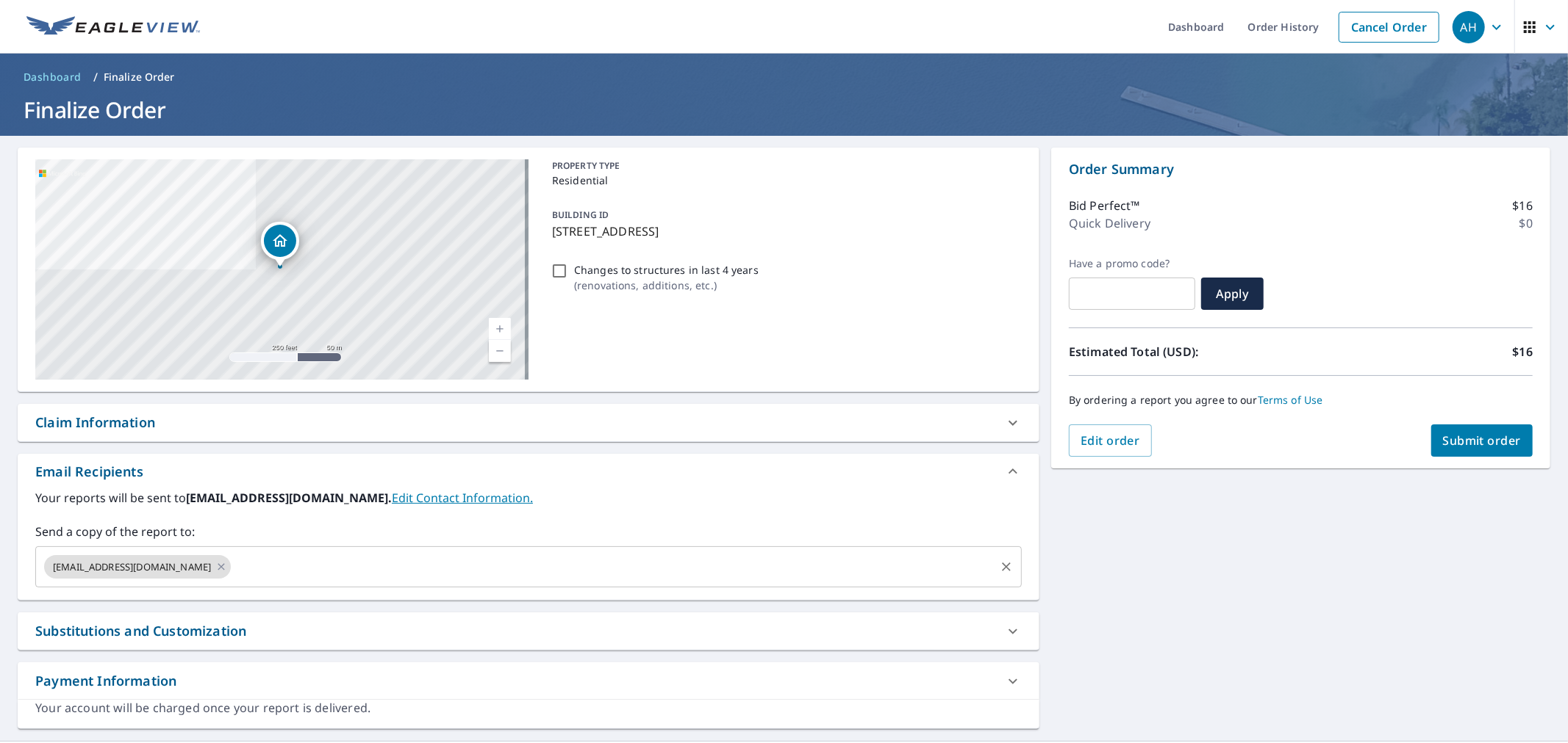
click at [254, 569] on input "text" at bounding box center [613, 567] width 760 height 28
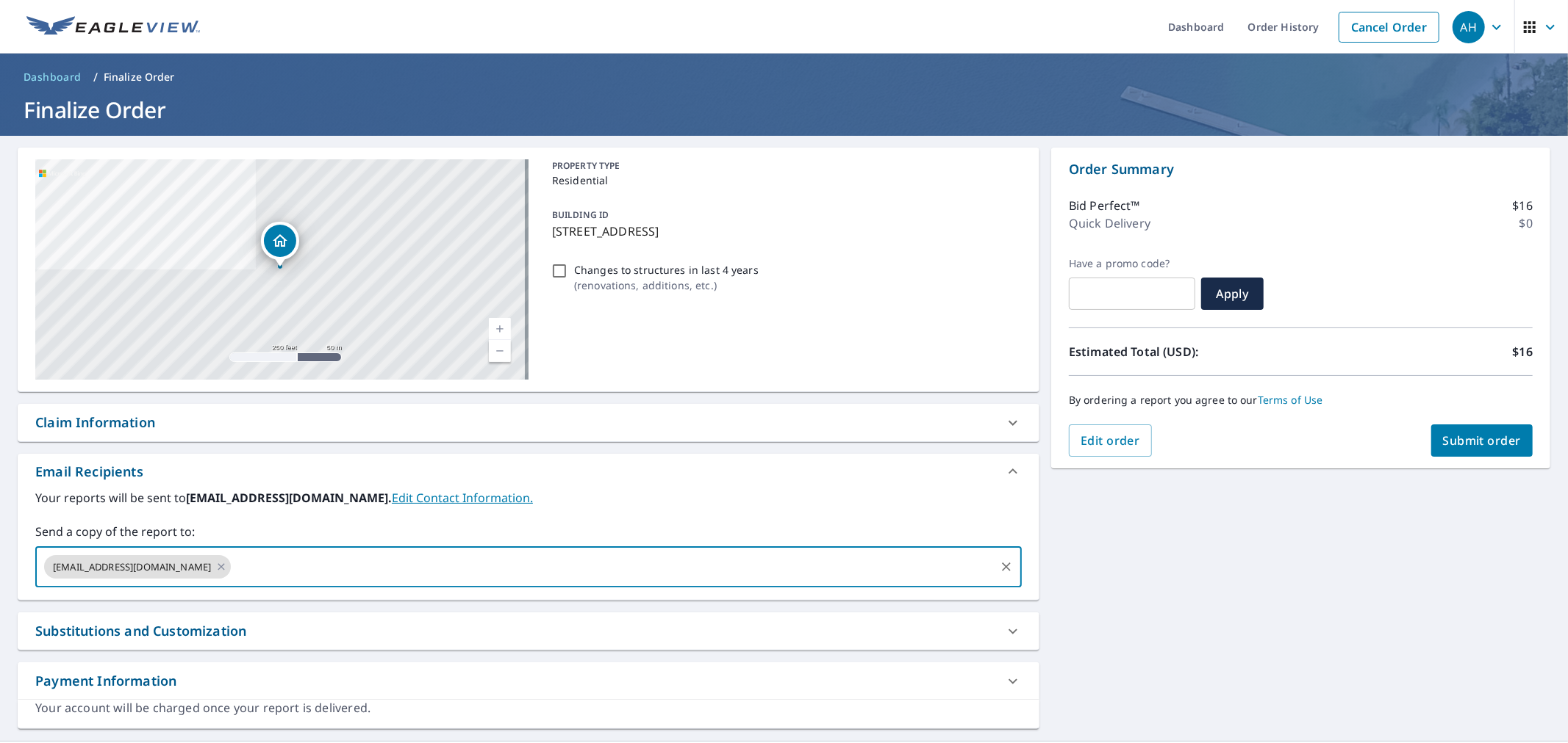
paste input "[PERSON_NAME][EMAIL_ADDRESS][DOMAIN_NAME]"
type input "[PERSON_NAME][EMAIL_ADDRESS][DOMAIN_NAME]"
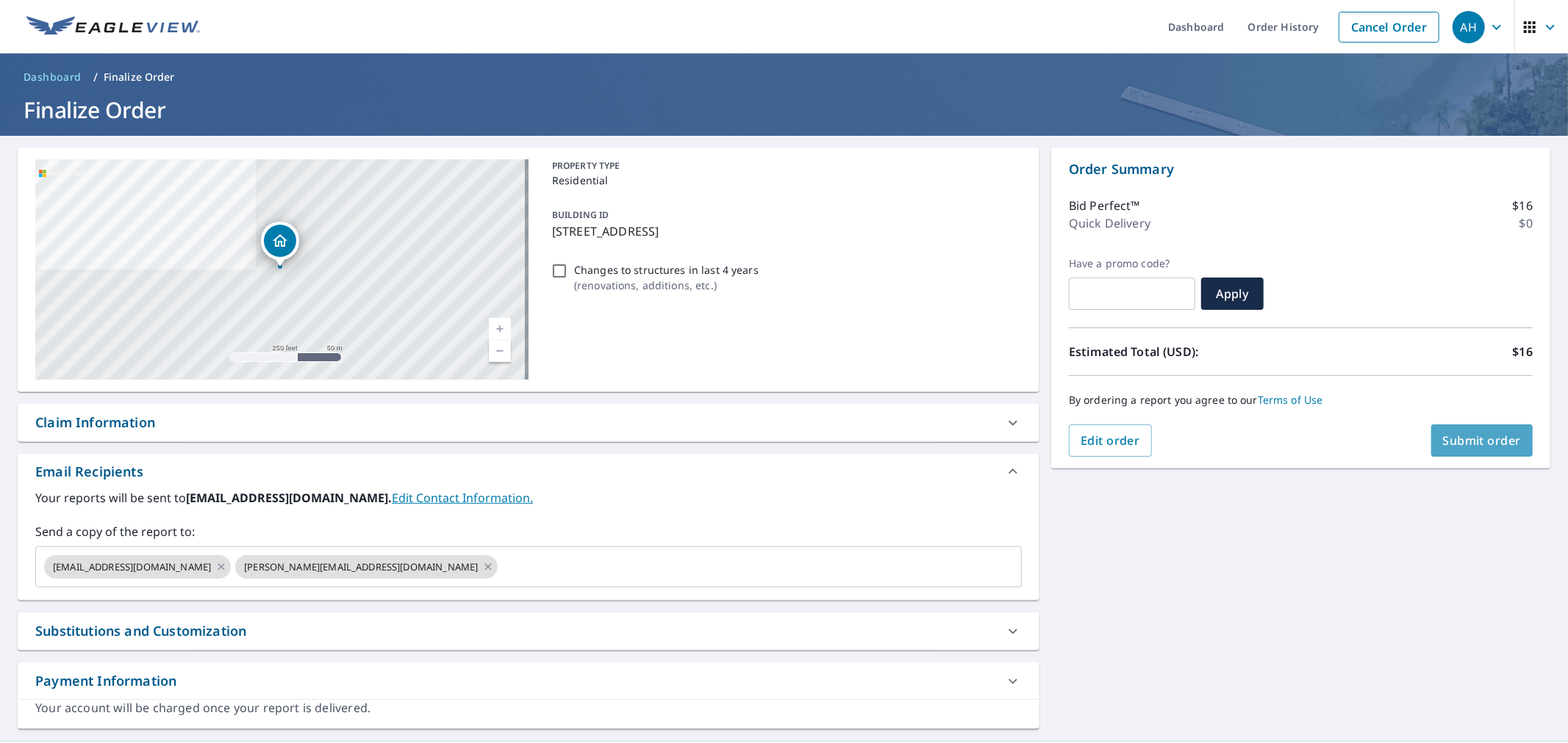
click at [1468, 449] on button "Submit order" at bounding box center [1482, 440] width 102 height 32
checkbox input "true"
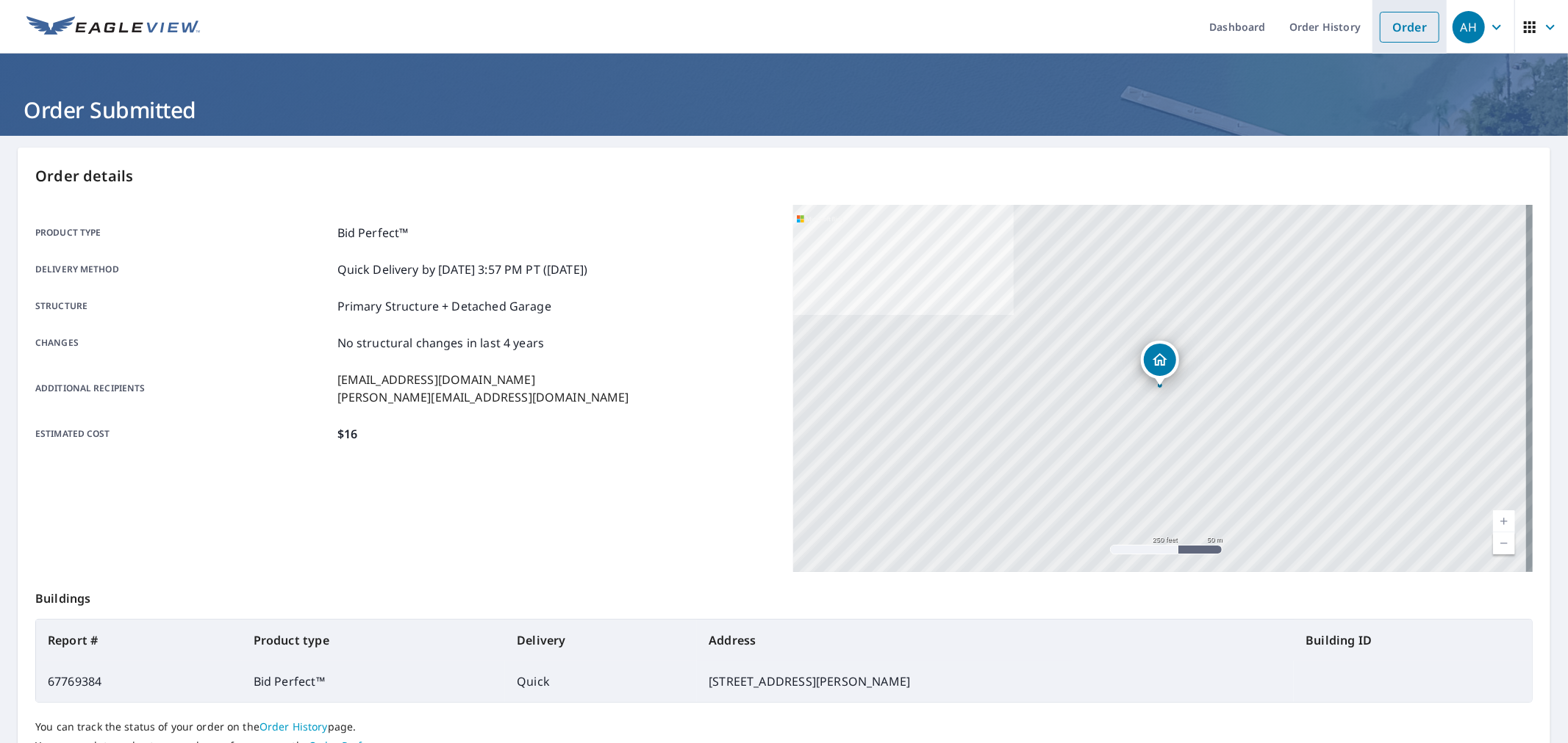
click at [1380, 25] on link "Order" at bounding box center [1409, 27] width 59 height 31
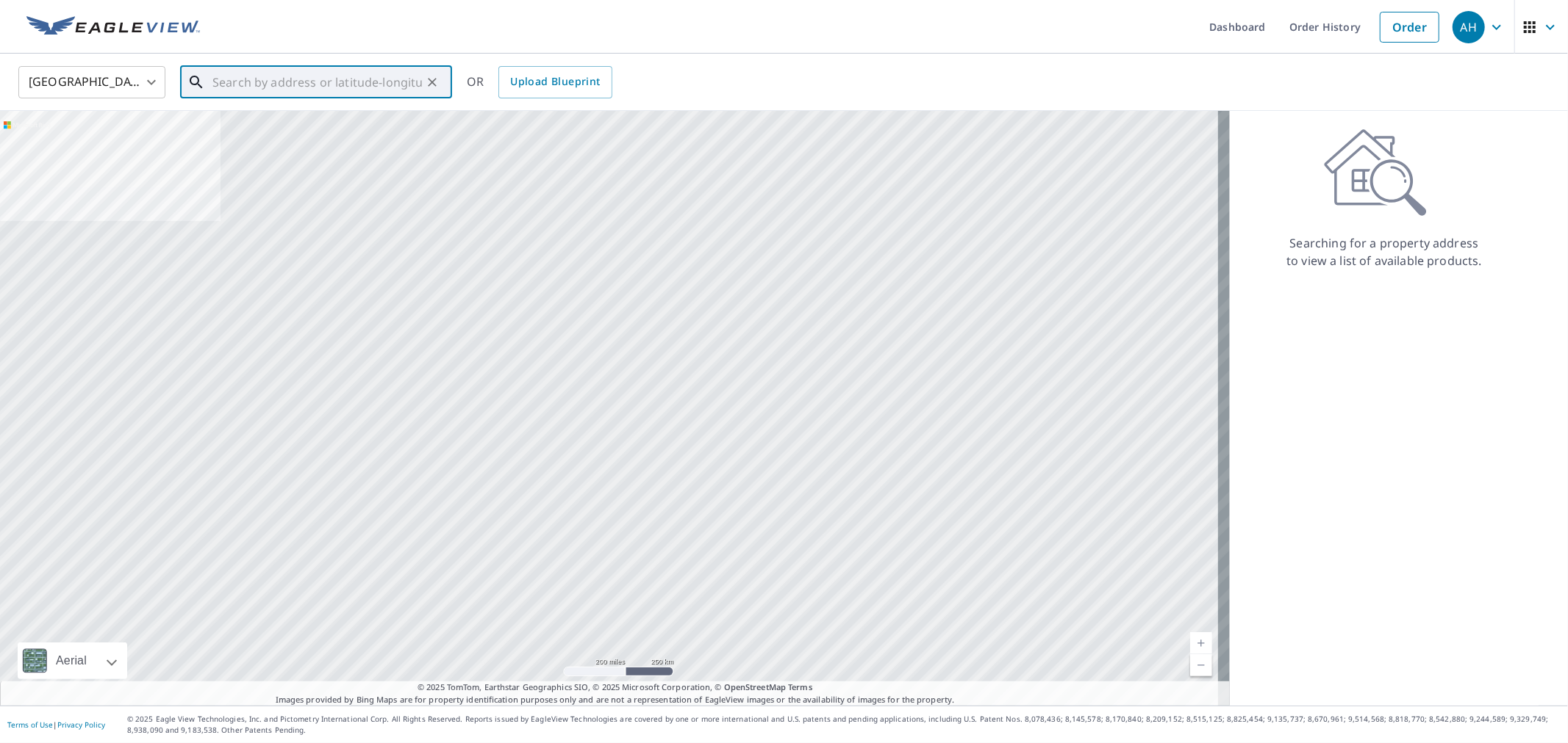
click at [258, 68] on input "text" at bounding box center [317, 82] width 209 height 41
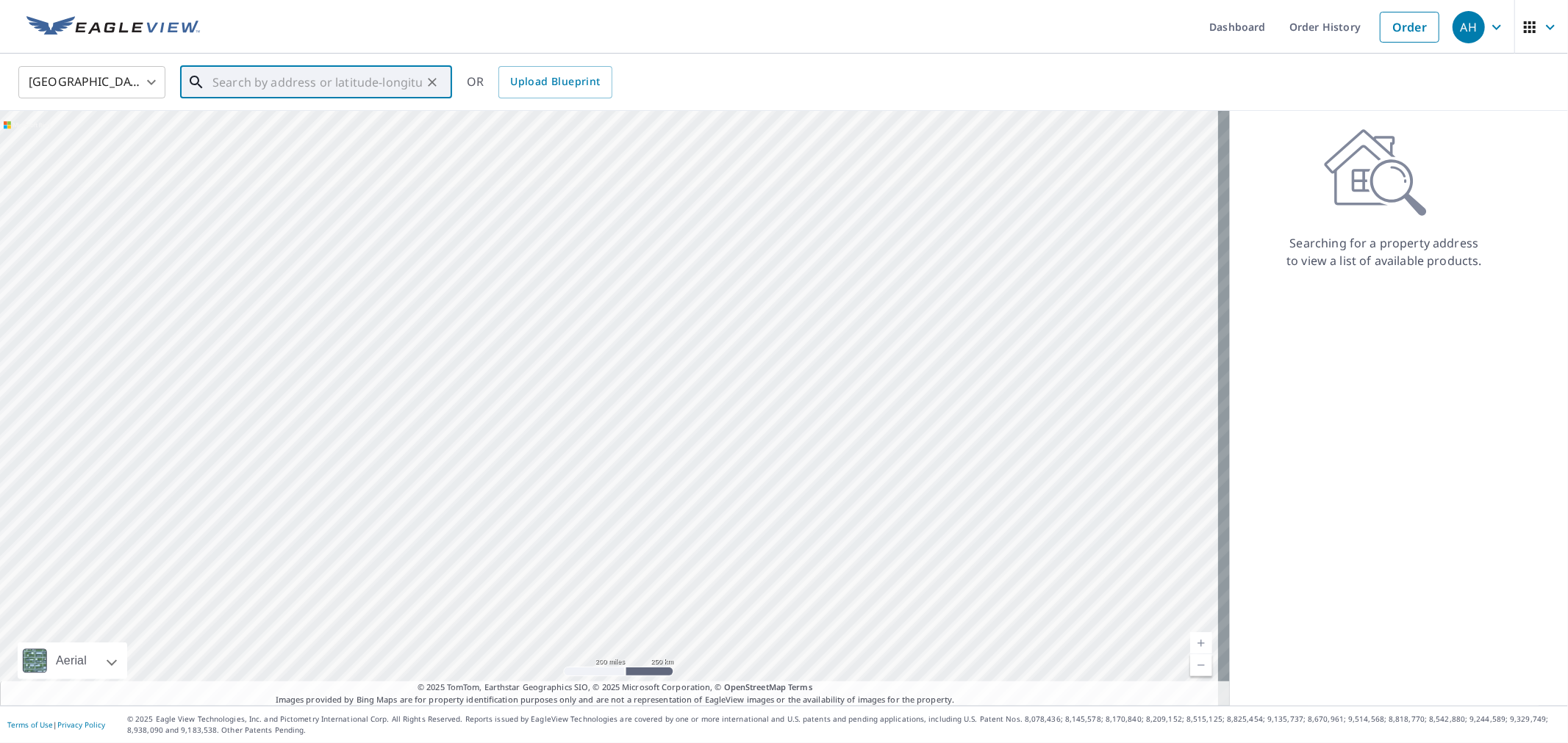
paste input "[STREET_ADDRESS]"
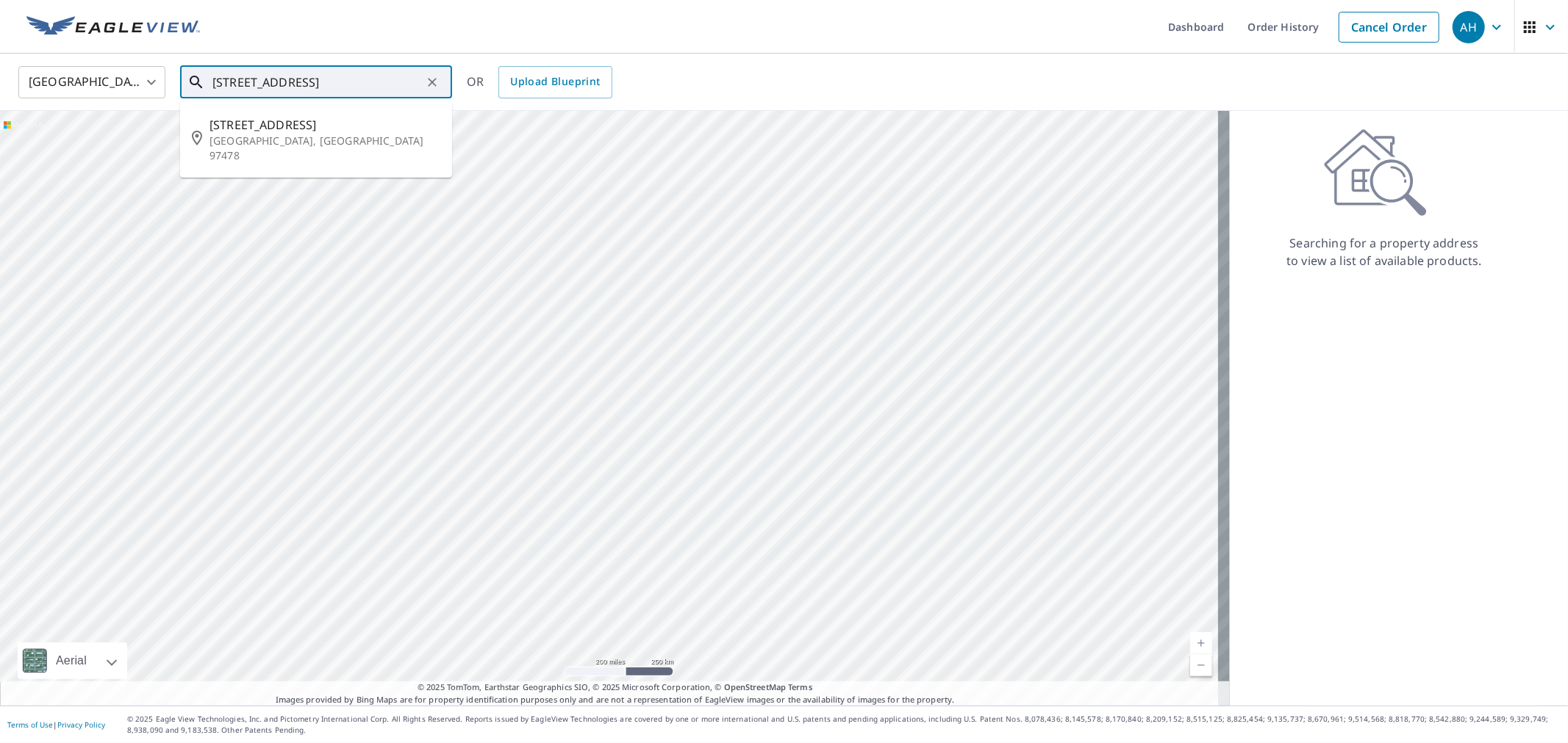
type input "[STREET_ADDRESS]"
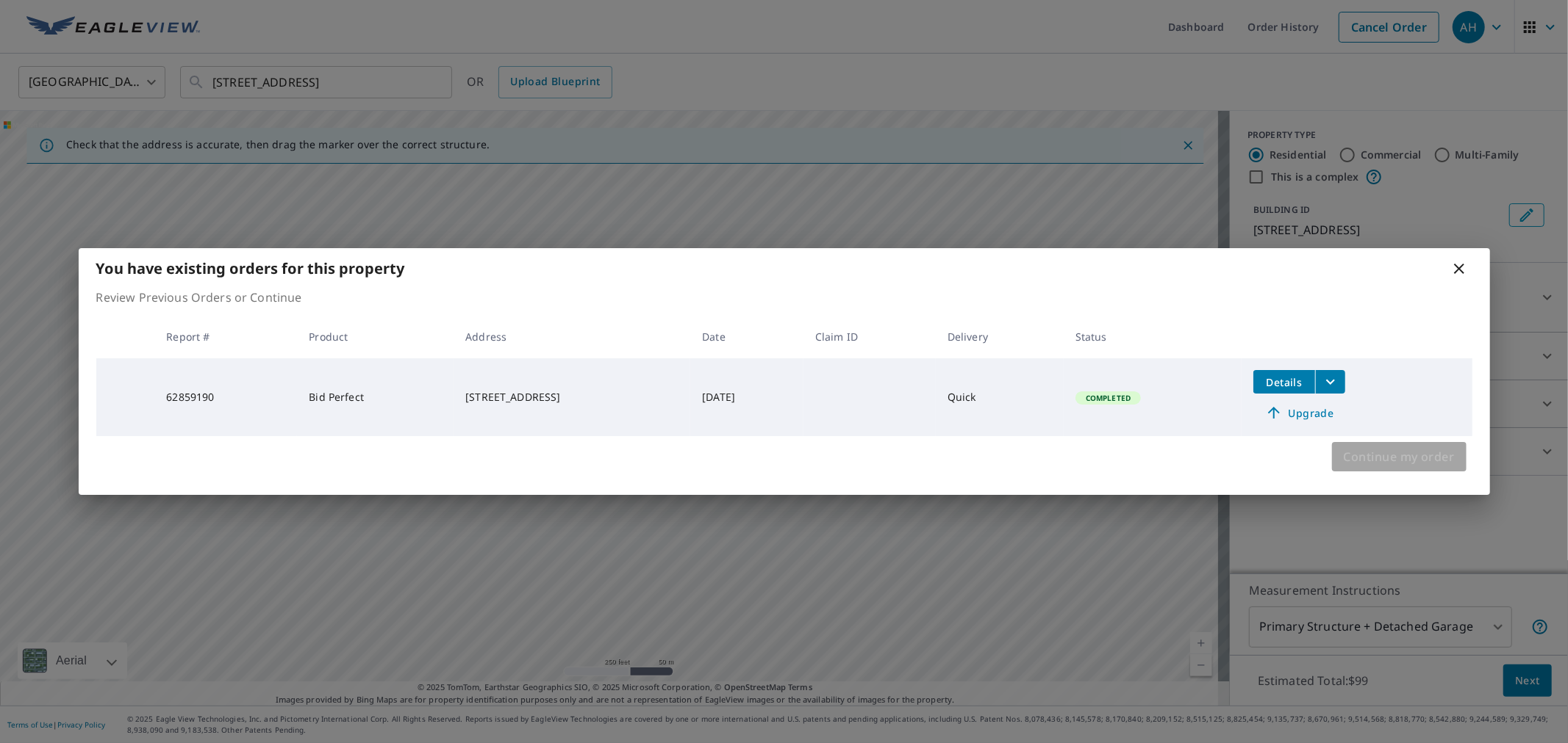
click at [1412, 463] on span "Continue my order" at bounding box center [1399, 456] width 111 height 21
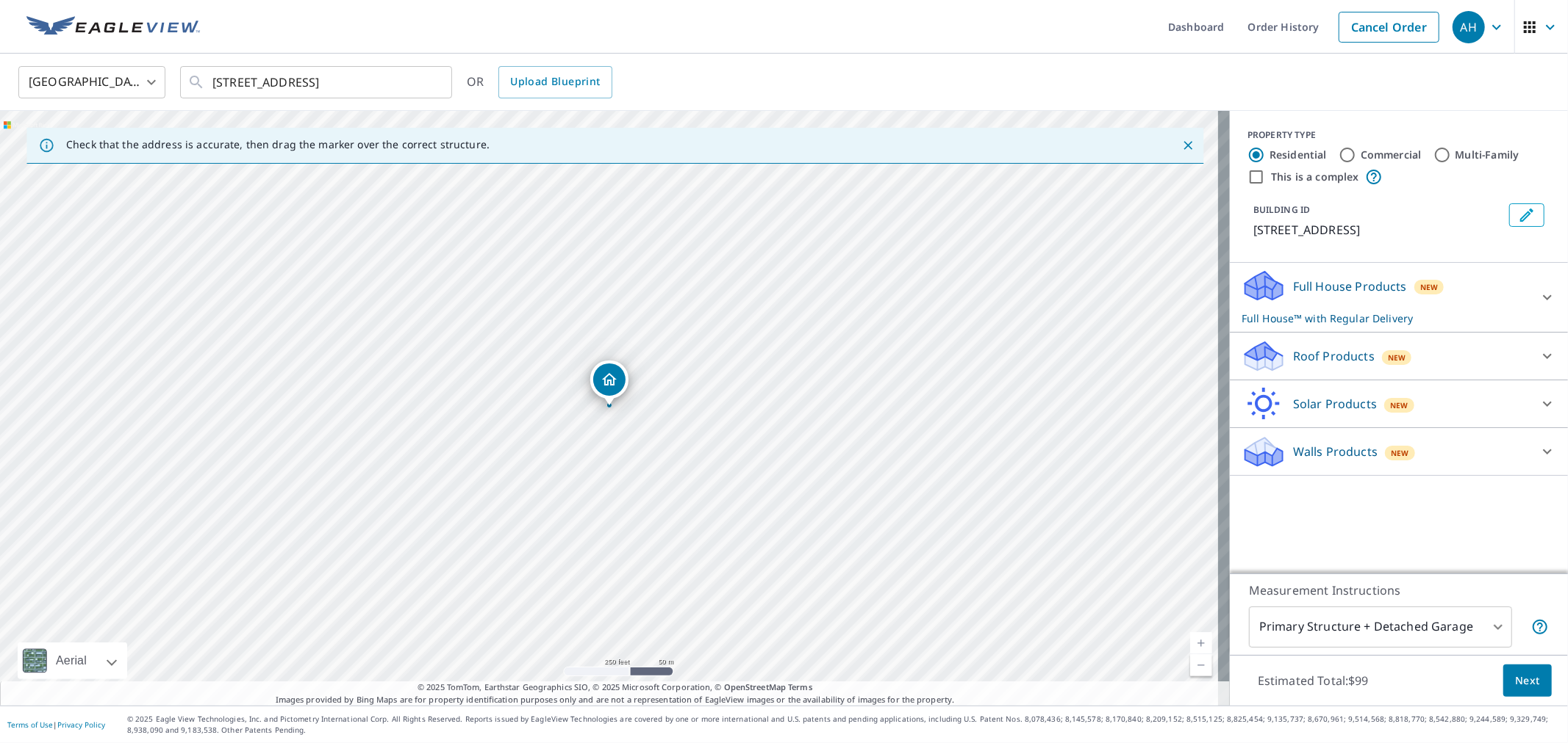
click at [1325, 353] on p "Roof Products" at bounding box center [1333, 356] width 81 height 17
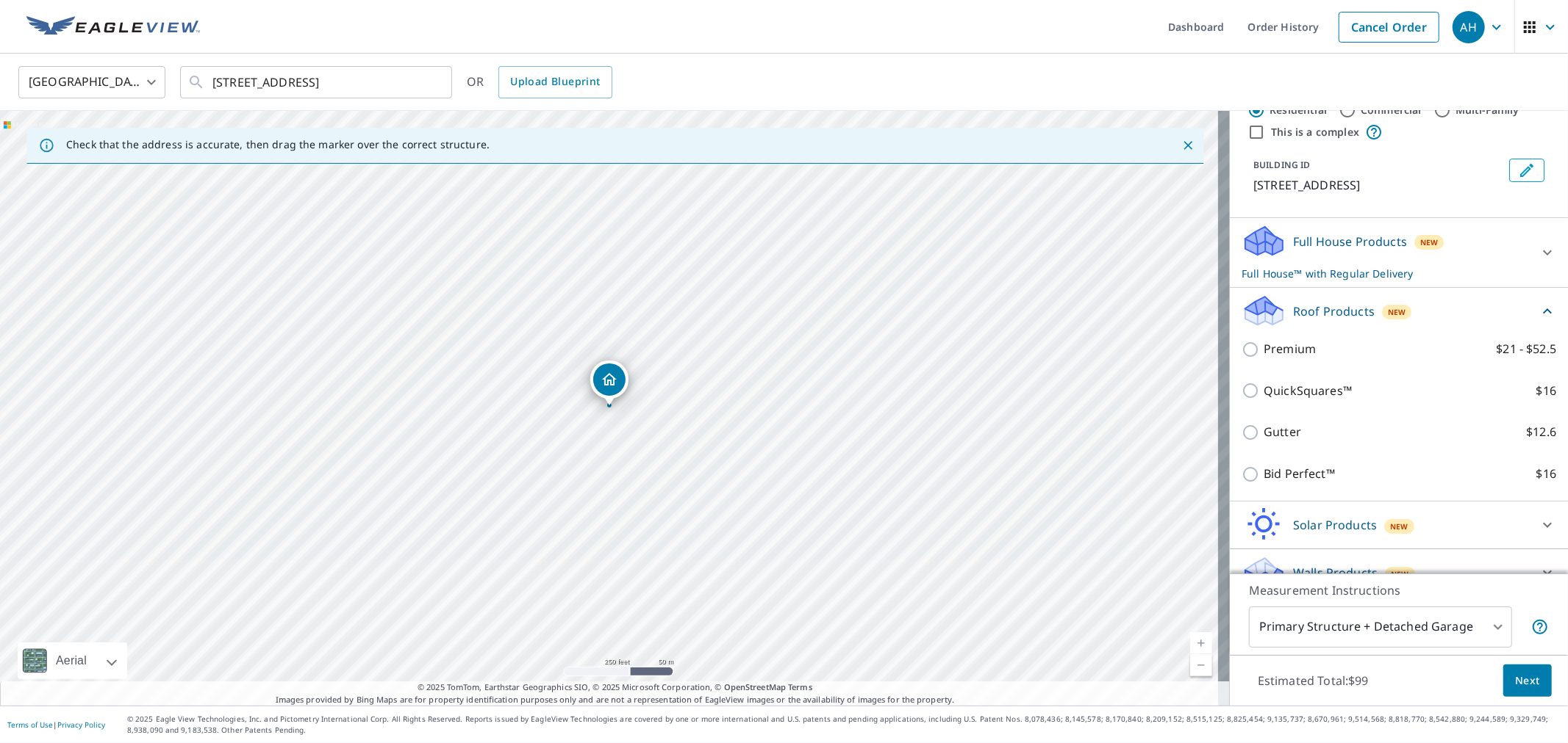
scroll to position [68, 0]
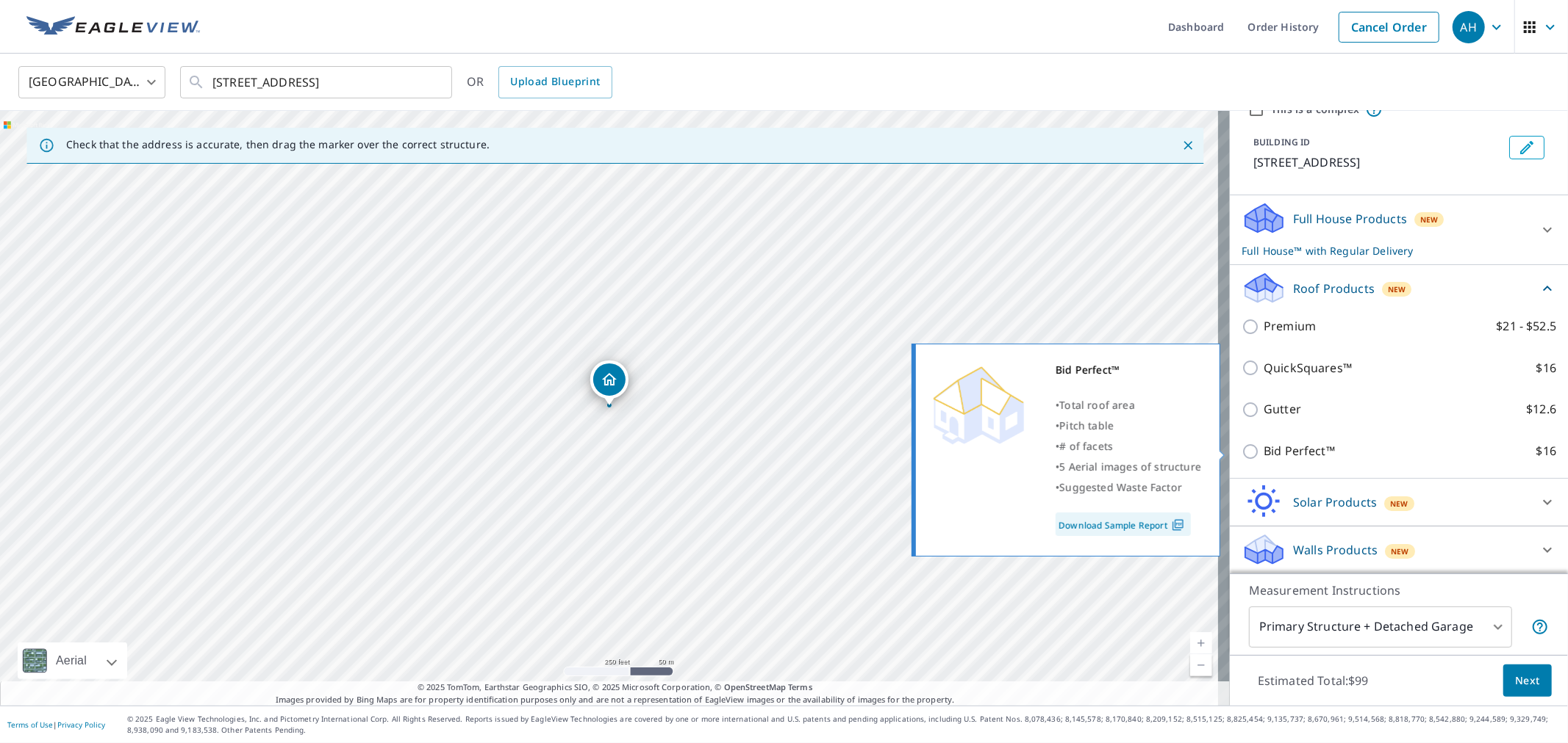
click at [1267, 445] on p "Bid Perfect™" at bounding box center [1300, 452] width 71 height 18
click at [1264, 445] on input "Bid Perfect™ $16" at bounding box center [1252, 451] width 22 height 17
checkbox input "true"
checkbox input "false"
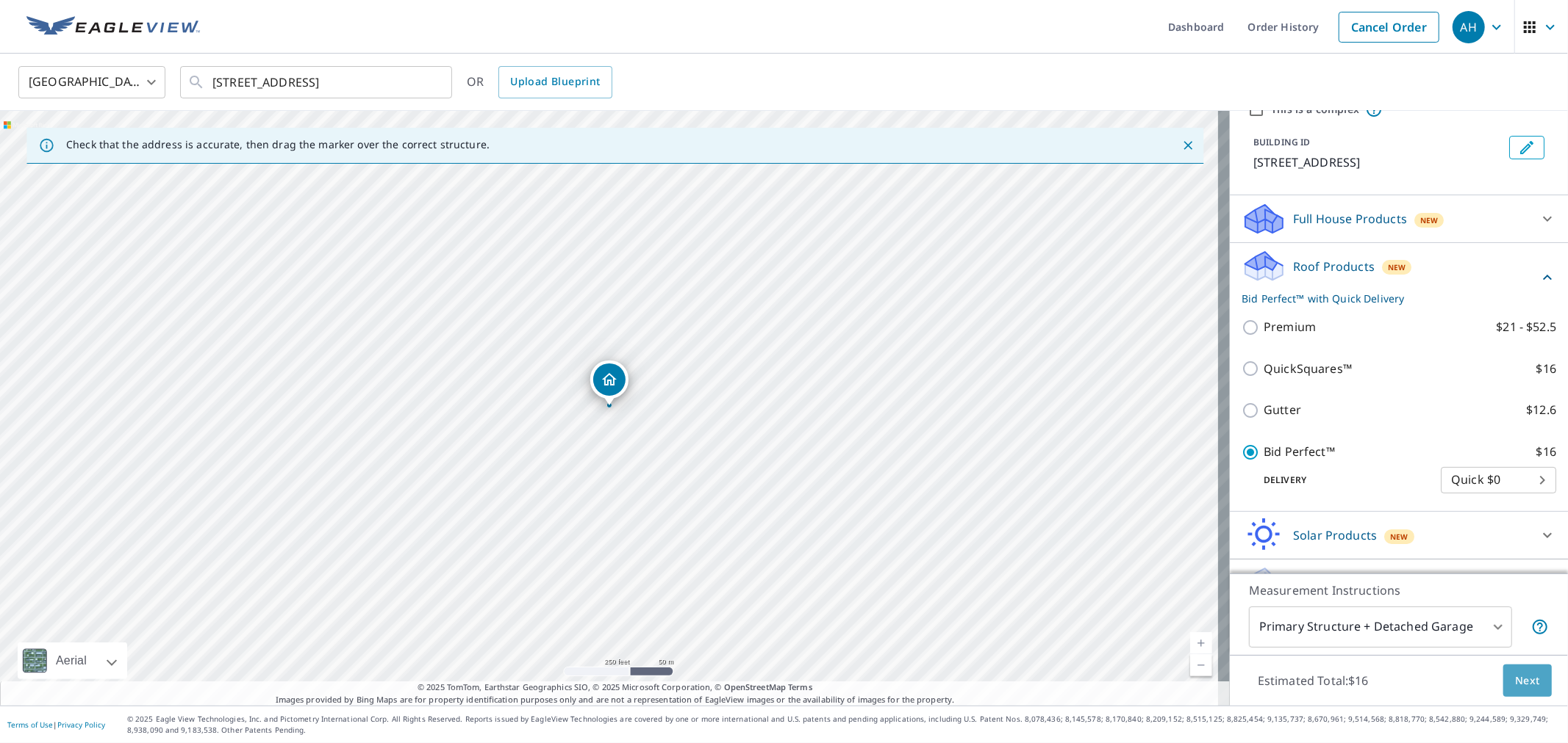
click at [1515, 675] on span "Next" at bounding box center [1527, 681] width 25 height 18
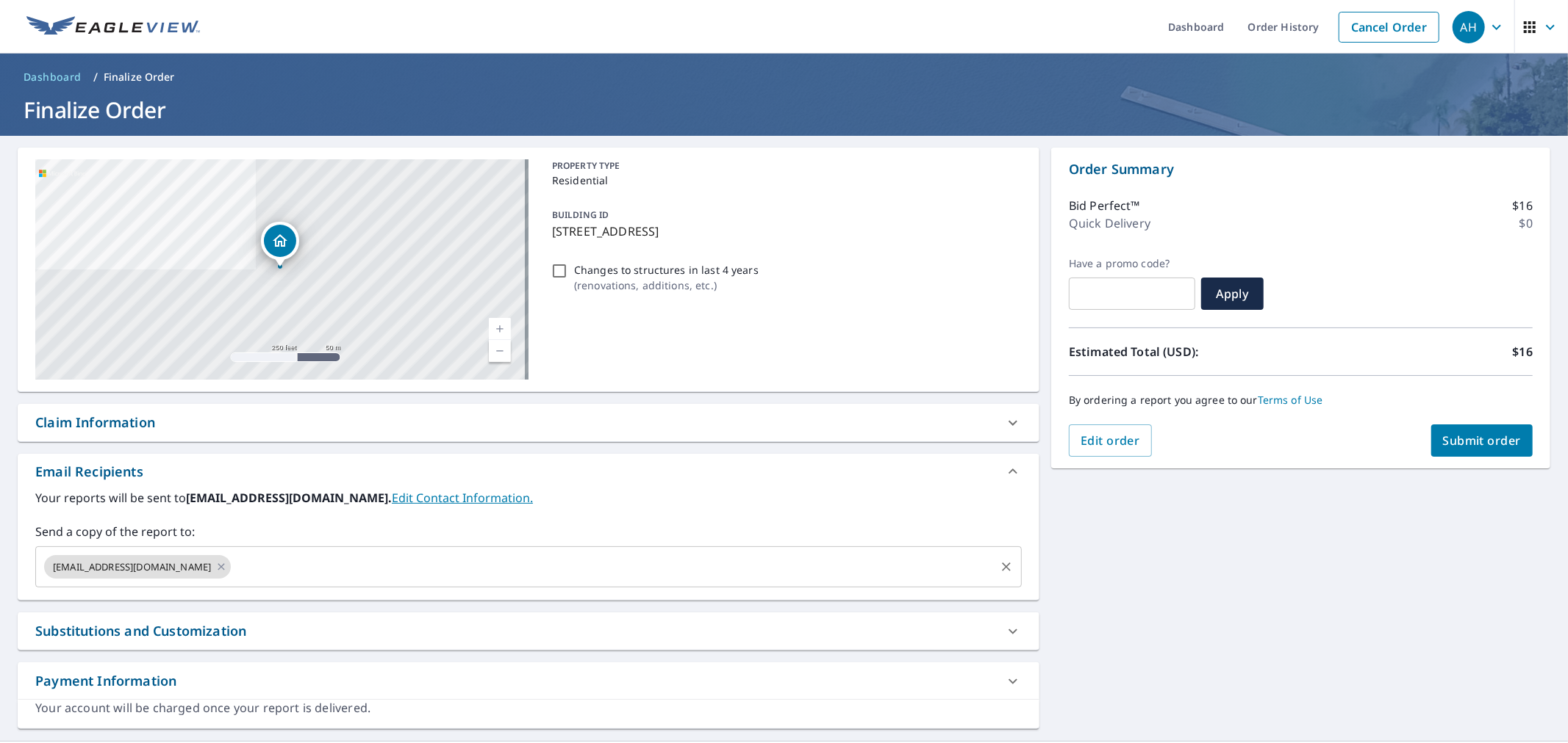
click at [301, 581] on div "[EMAIL_ADDRESS][DOMAIN_NAME] ​" at bounding box center [529, 567] width 986 height 41
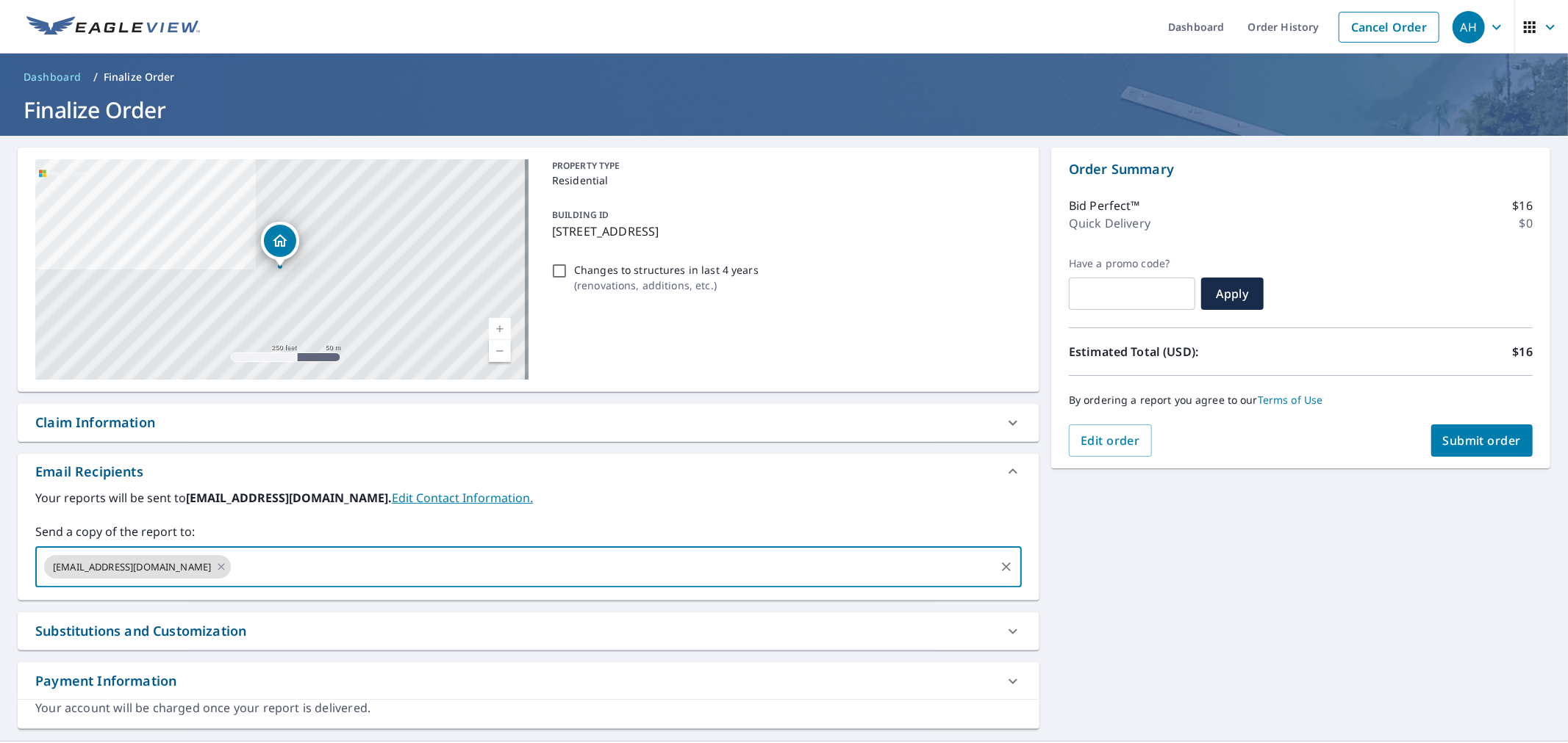
paste input "[PERSON_NAME][EMAIL_ADDRESS][DOMAIN_NAME]"
type input "[PERSON_NAME][EMAIL_ADDRESS][DOMAIN_NAME]"
click at [1482, 445] on span "Submit order" at bounding box center [1482, 441] width 79 height 16
checkbox input "true"
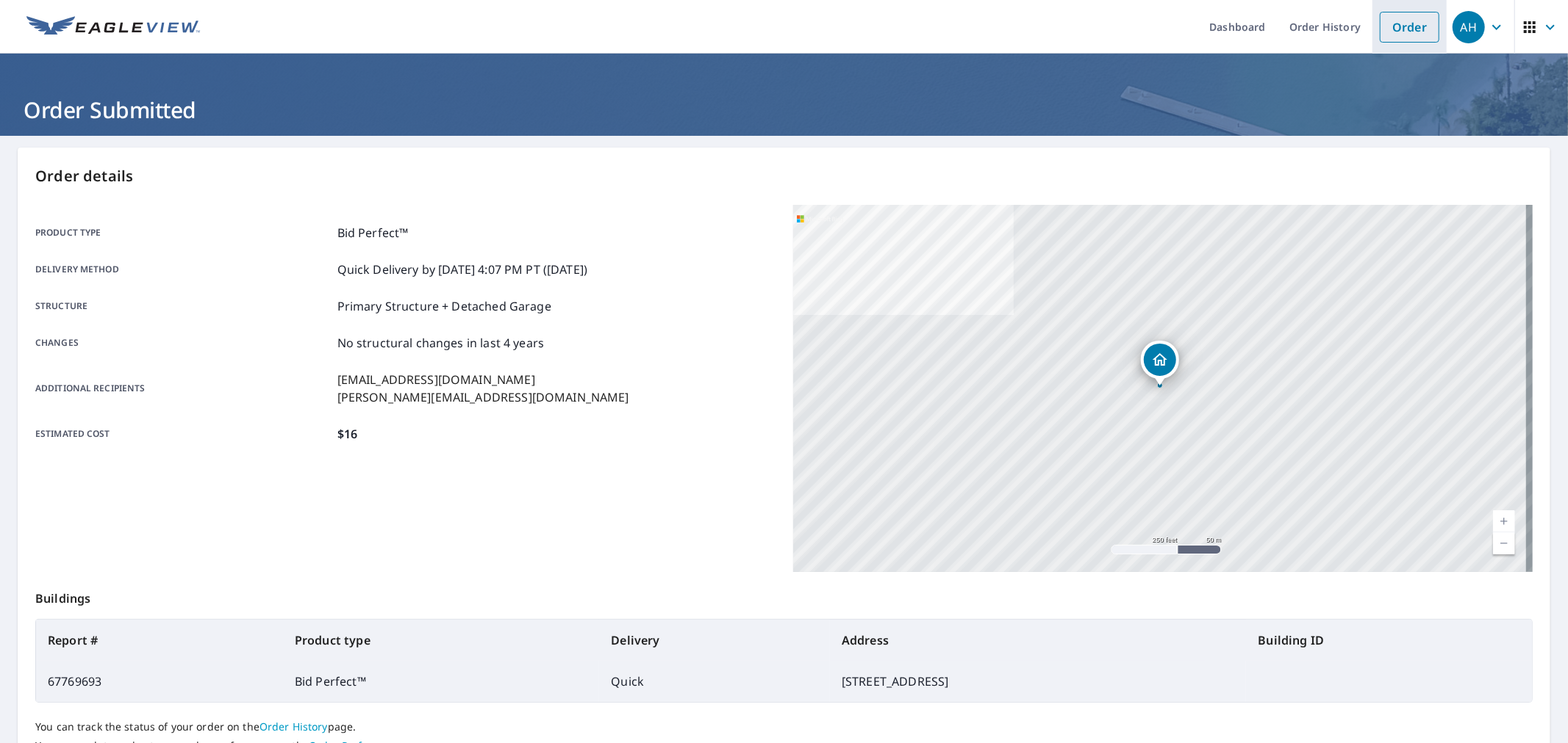
click at [1384, 27] on link "Order" at bounding box center [1409, 27] width 59 height 31
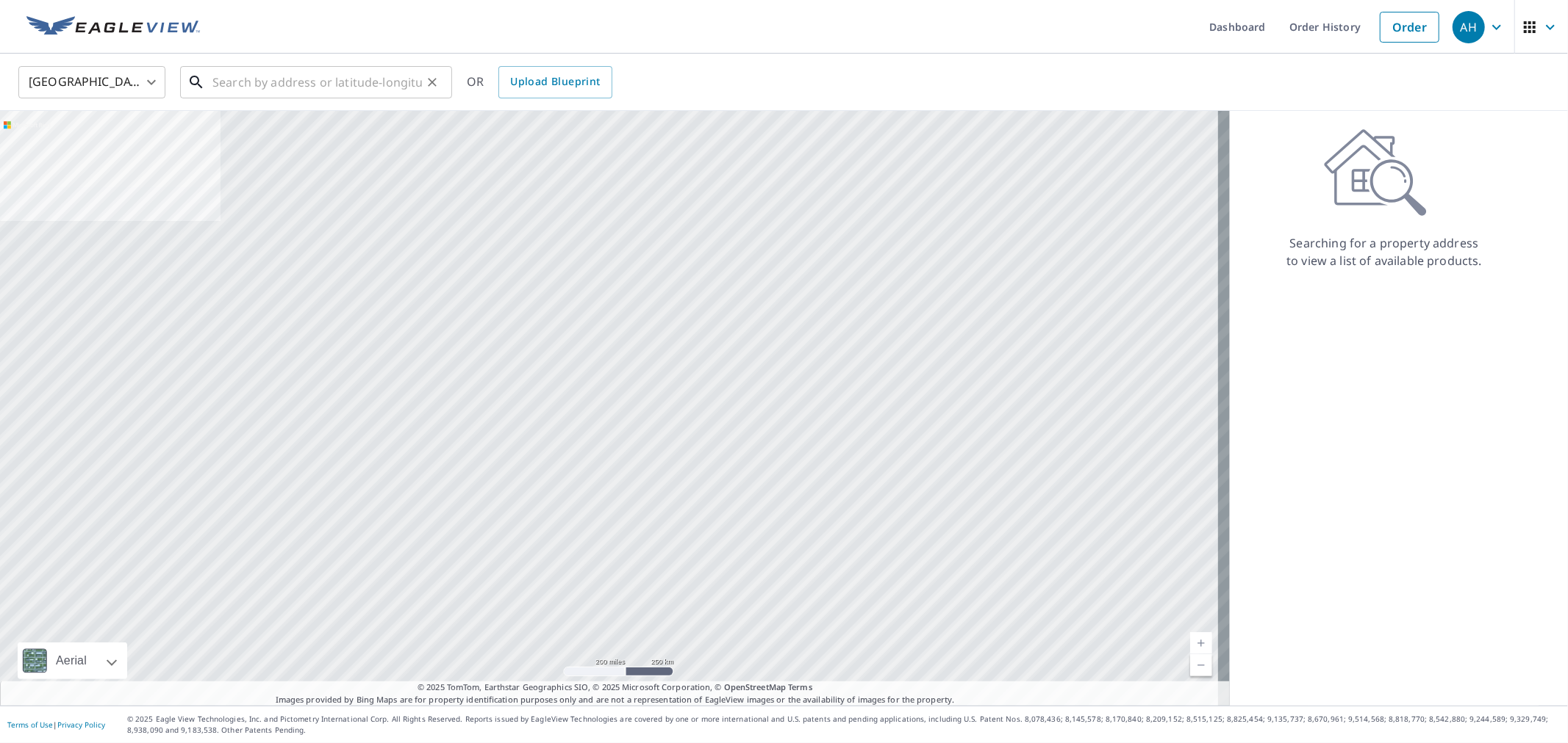
click at [318, 70] on input "text" at bounding box center [317, 82] width 209 height 41
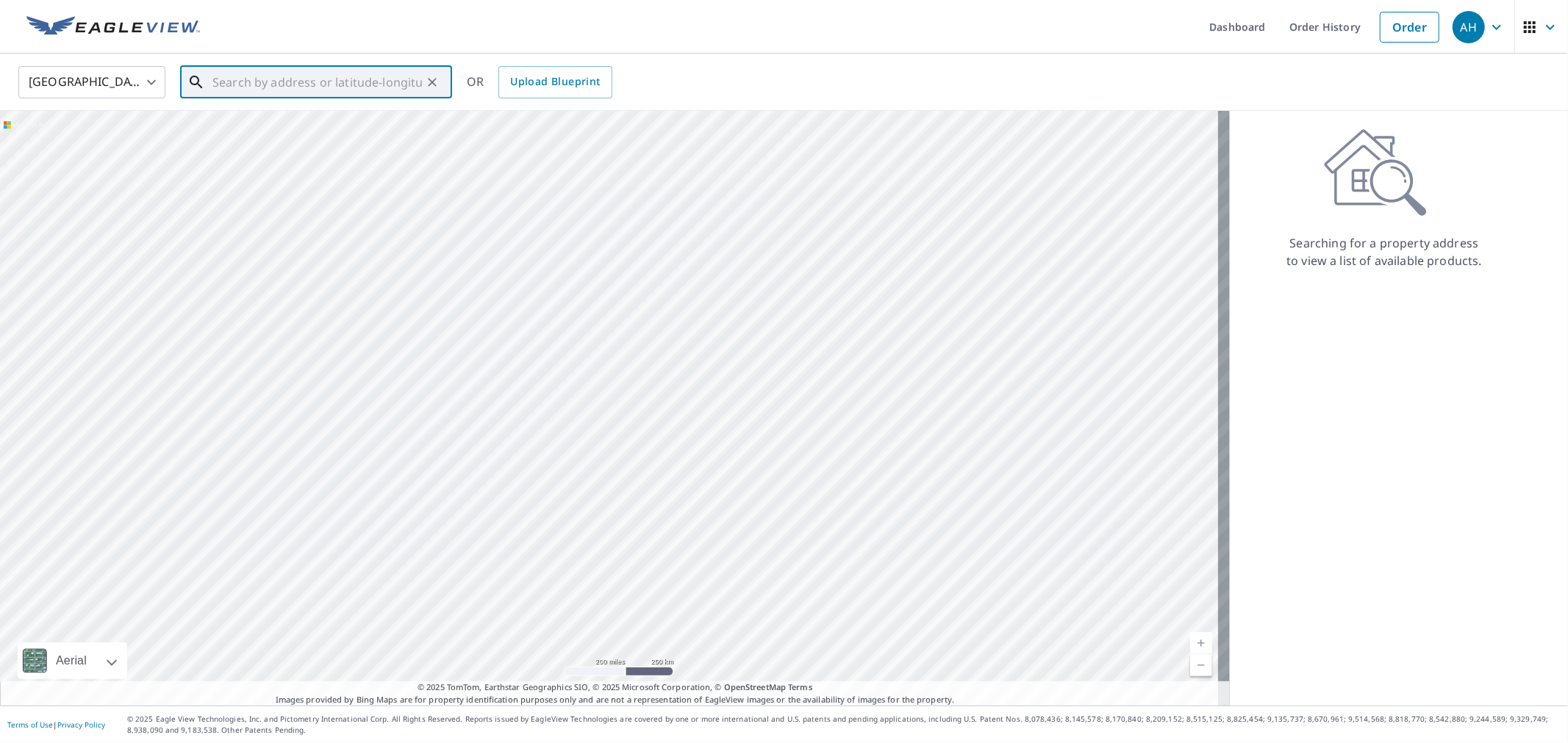
paste input "[STREET_ADDRESS]"
type input "[STREET_ADDRESS]"
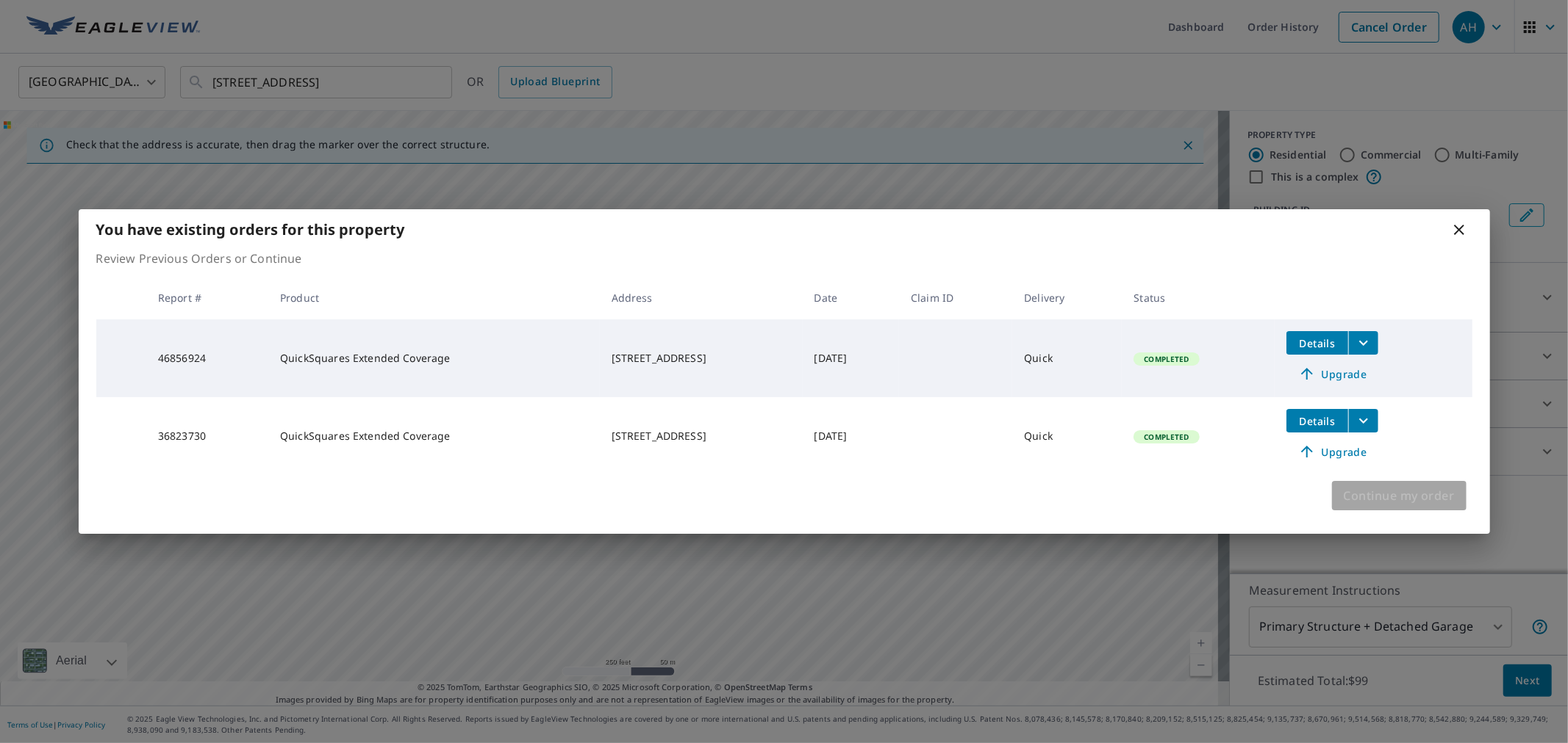
click at [1365, 501] on span "Continue my order" at bounding box center [1399, 496] width 111 height 21
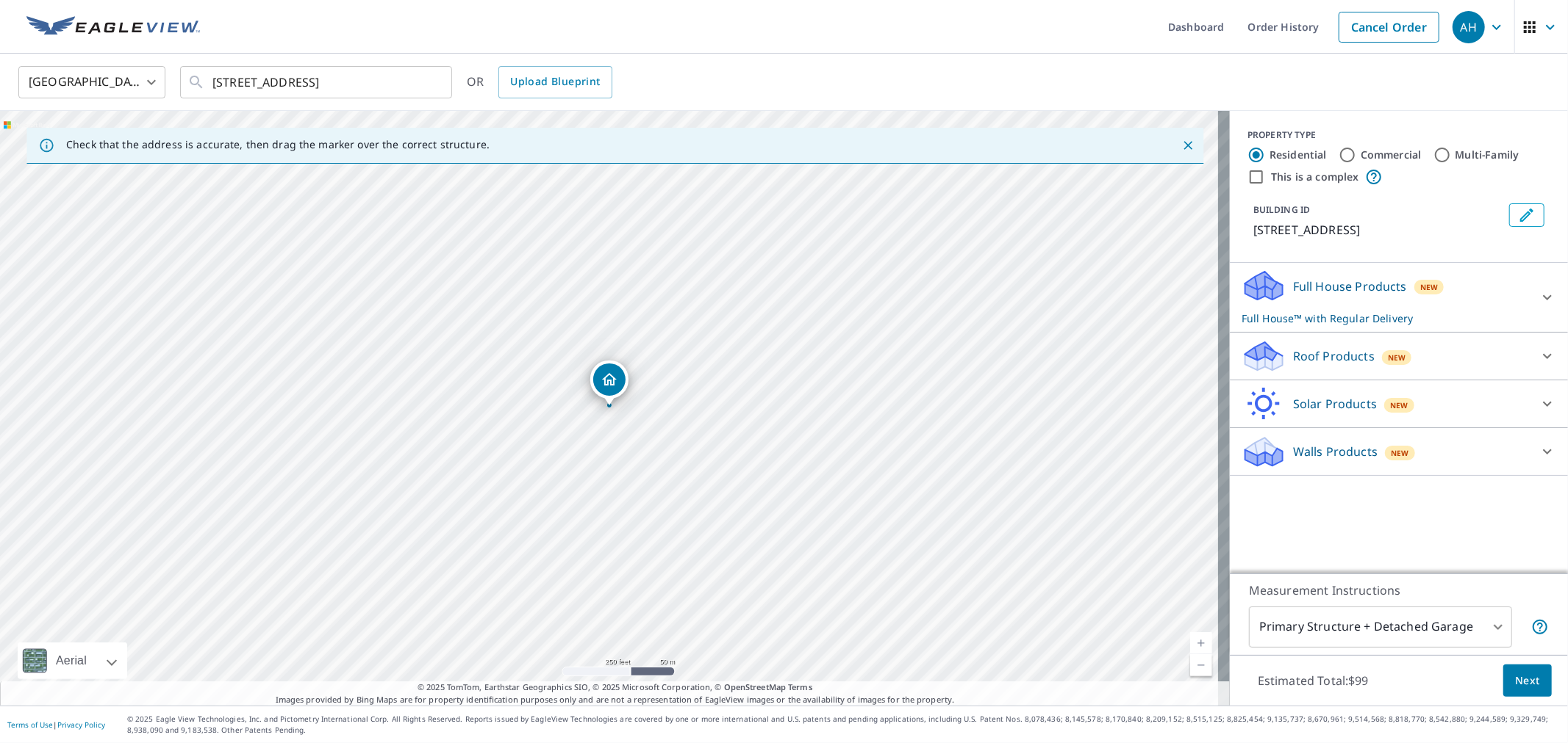
click at [1309, 369] on div "Roof Products New" at bounding box center [1384, 357] width 288 height 35
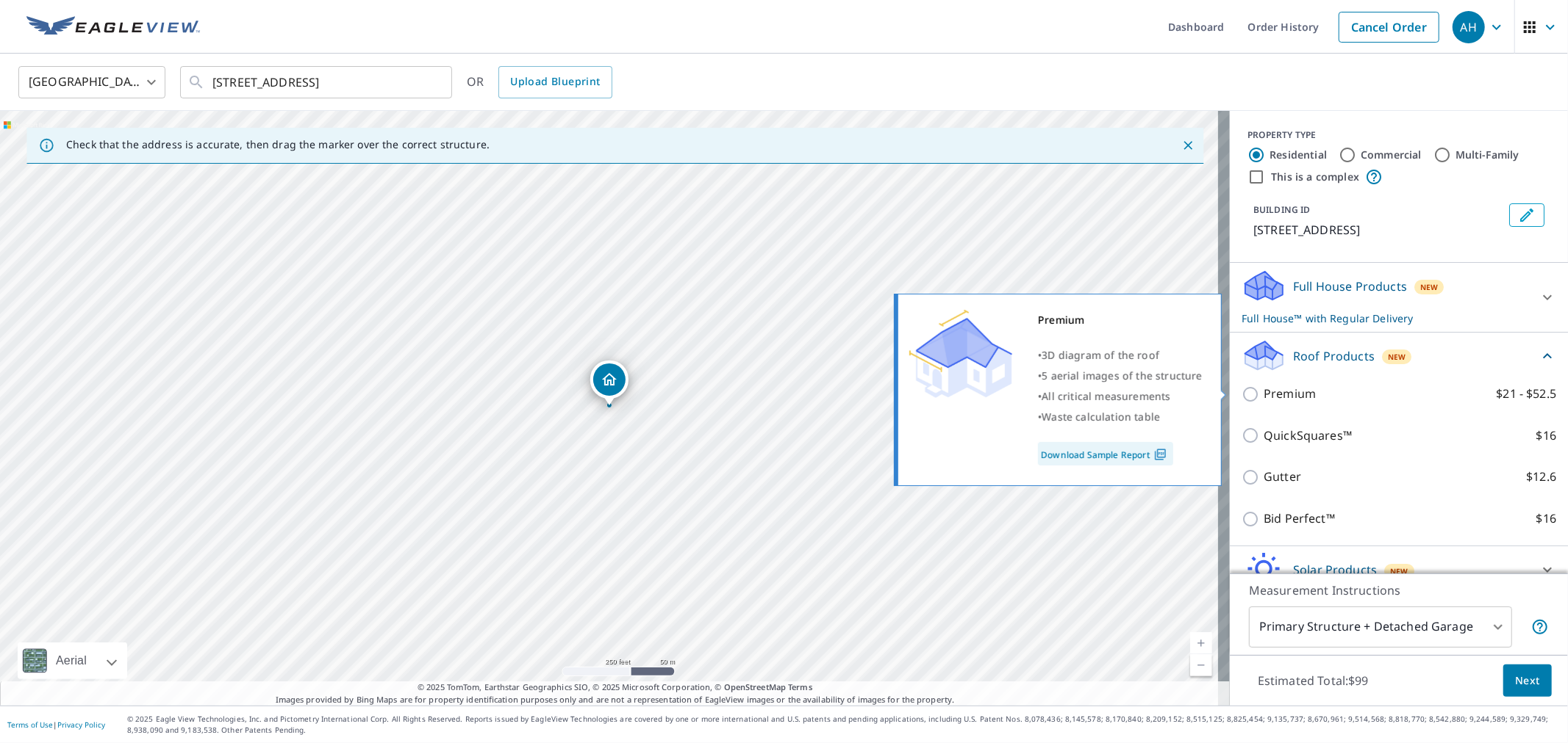
scroll to position [68, 0]
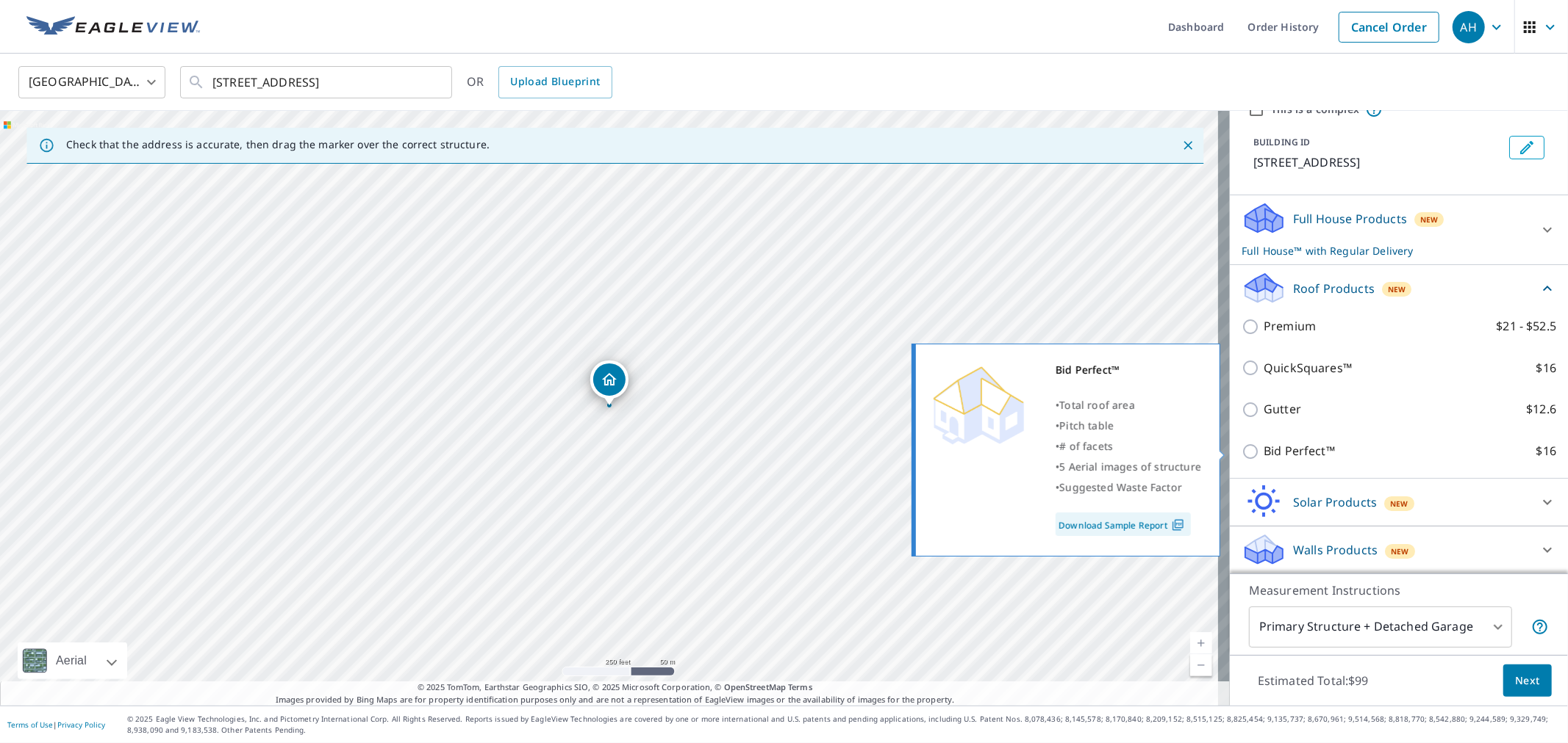
click at [1287, 454] on p "Bid Perfect™" at bounding box center [1300, 452] width 71 height 18
click at [1264, 454] on input "Bid Perfect™ $16" at bounding box center [1252, 451] width 22 height 17
checkbox input "true"
checkbox input "false"
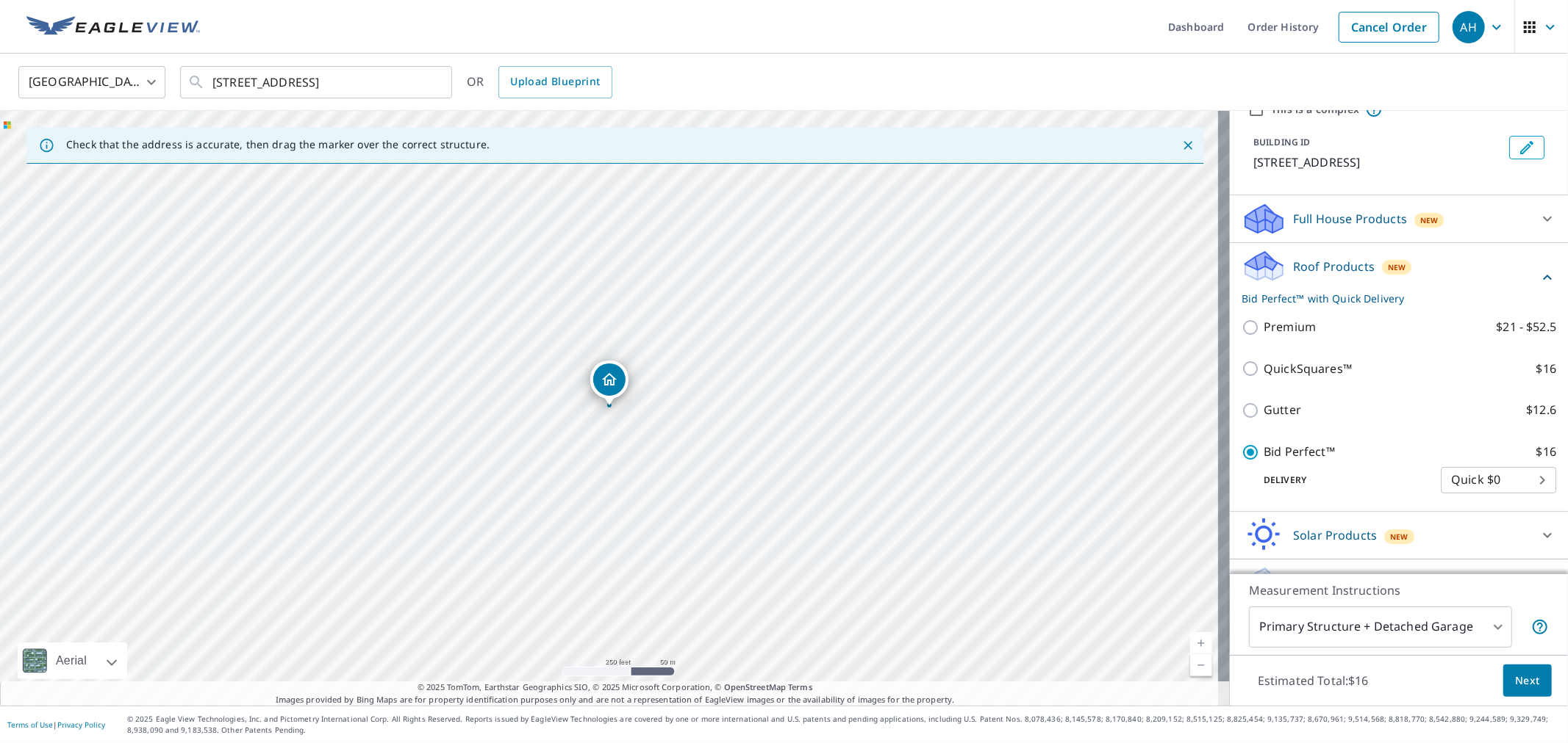
click at [1515, 674] on span "Next" at bounding box center [1527, 681] width 25 height 18
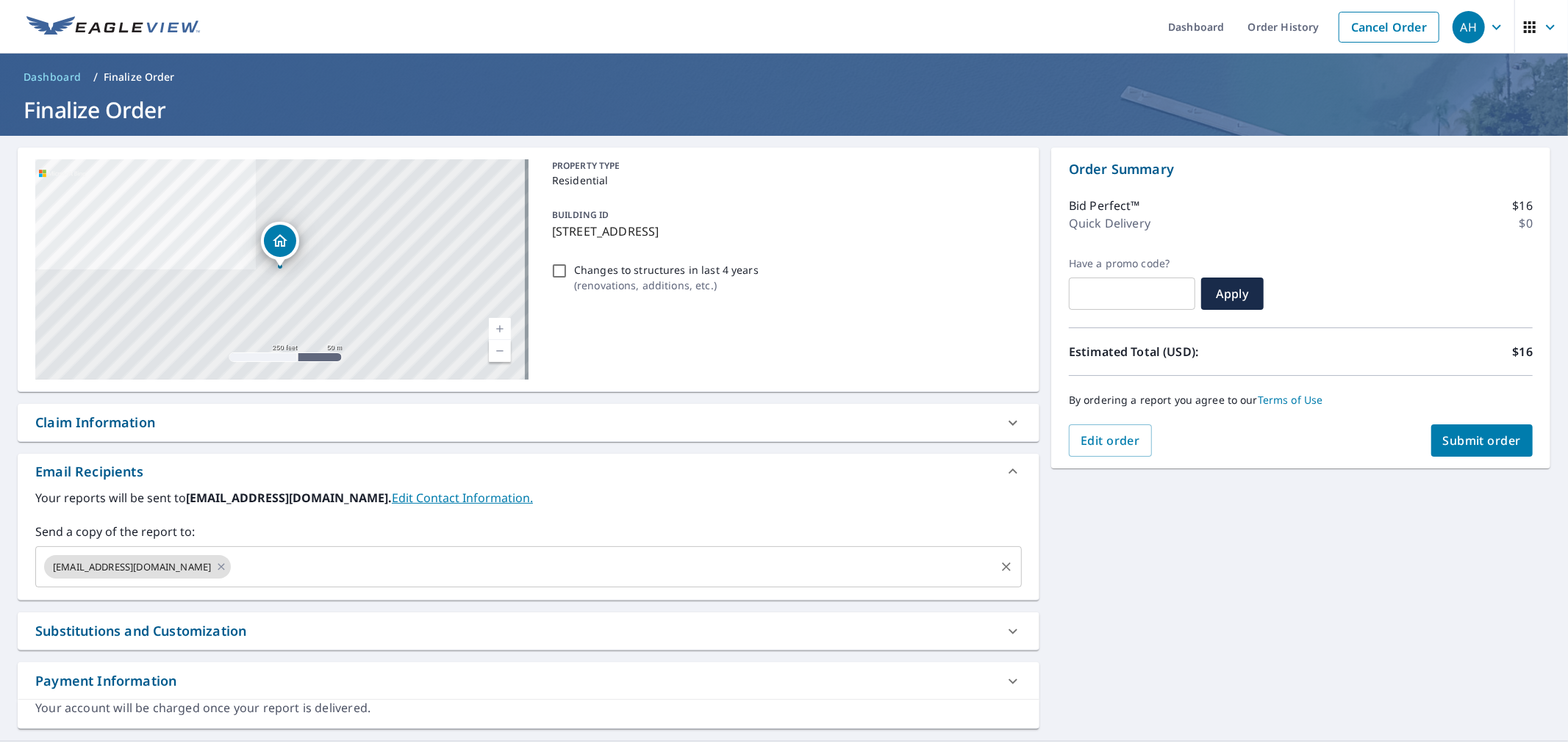
click at [233, 566] on input "text" at bounding box center [613, 567] width 760 height 28
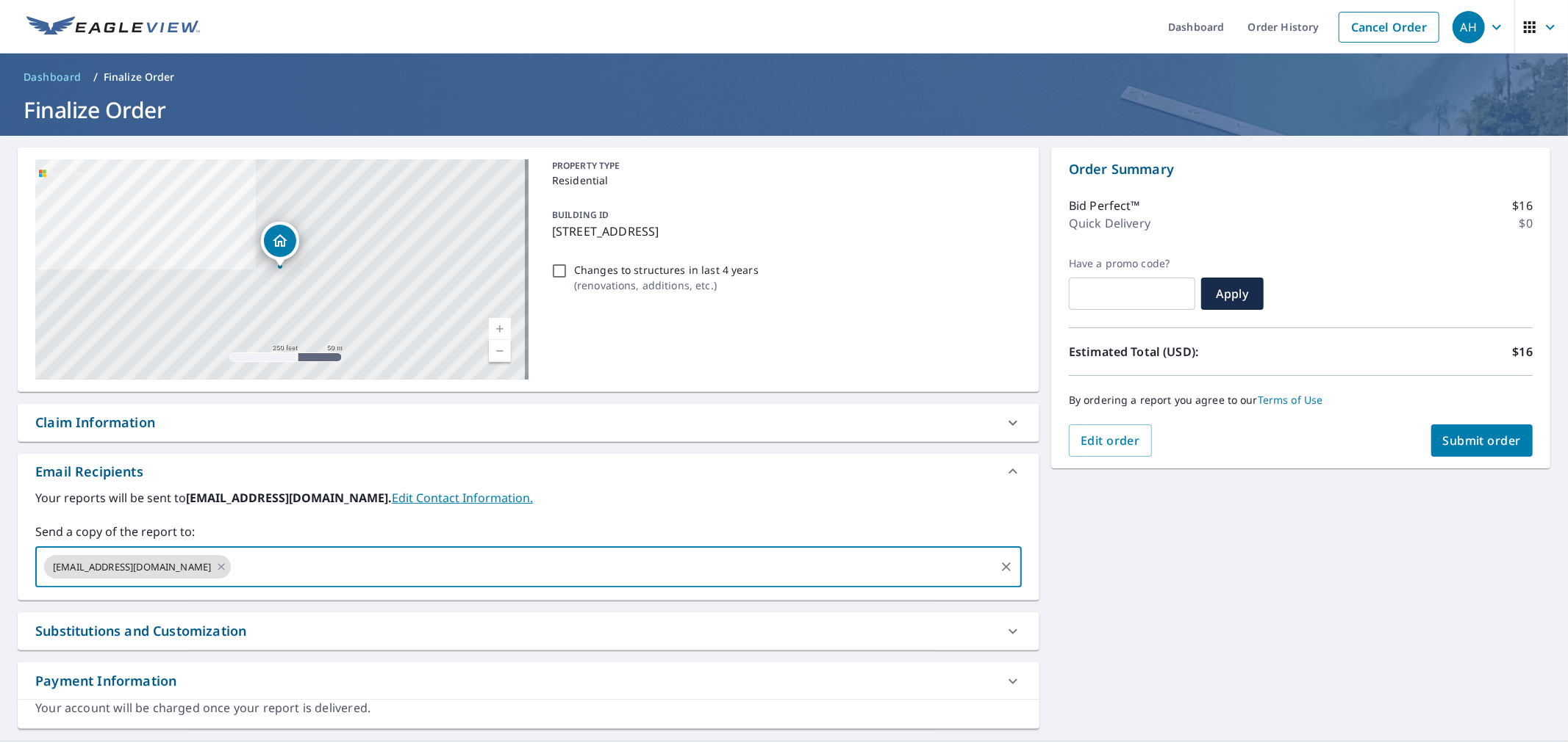
paste input "[PERSON_NAME][EMAIL_ADDRESS][DOMAIN_NAME]"
type input "[PERSON_NAME][EMAIL_ADDRESS][DOMAIN_NAME]"
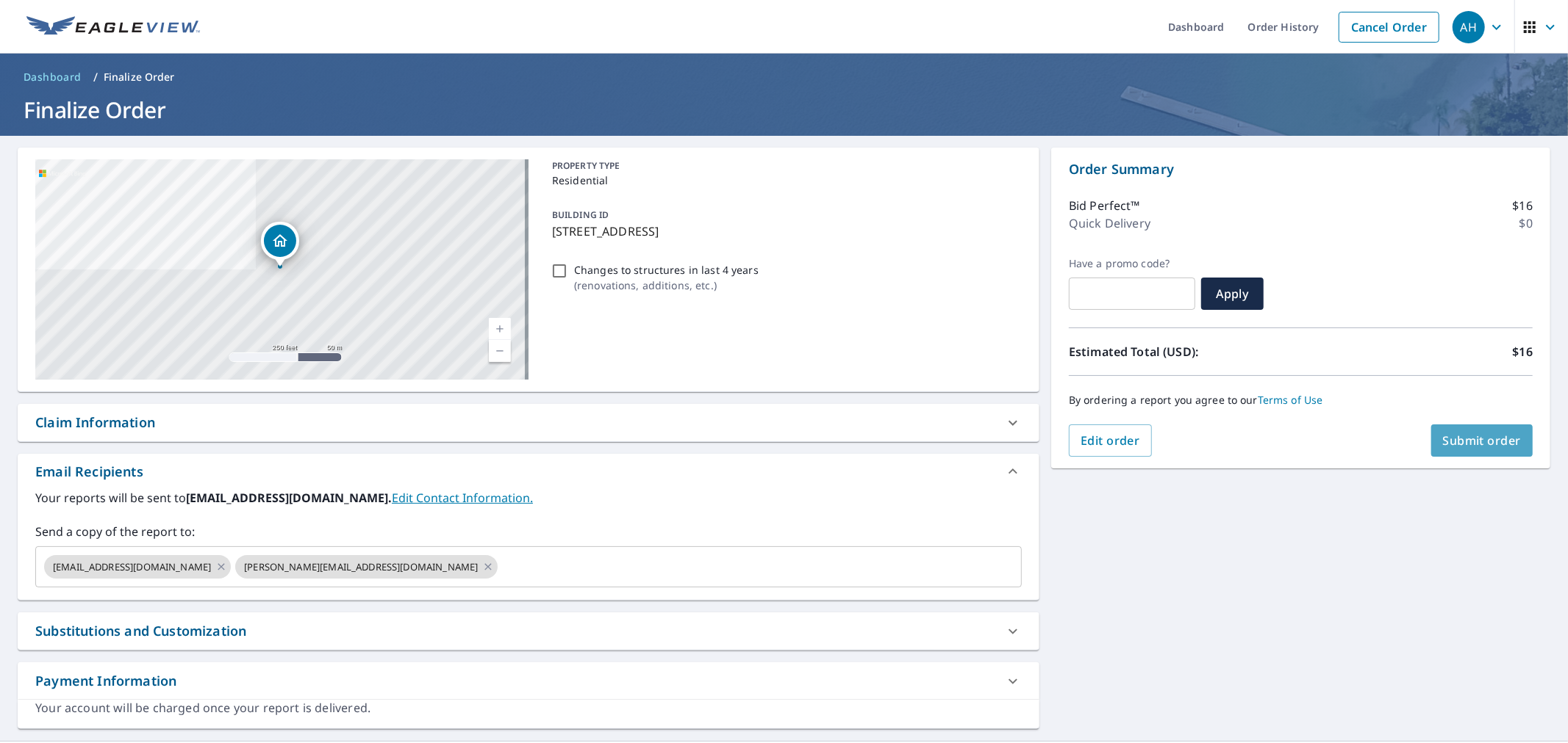
click at [1450, 434] on span "Submit order" at bounding box center [1482, 441] width 79 height 16
checkbox input "true"
